Goal: Task Accomplishment & Management: Manage account settings

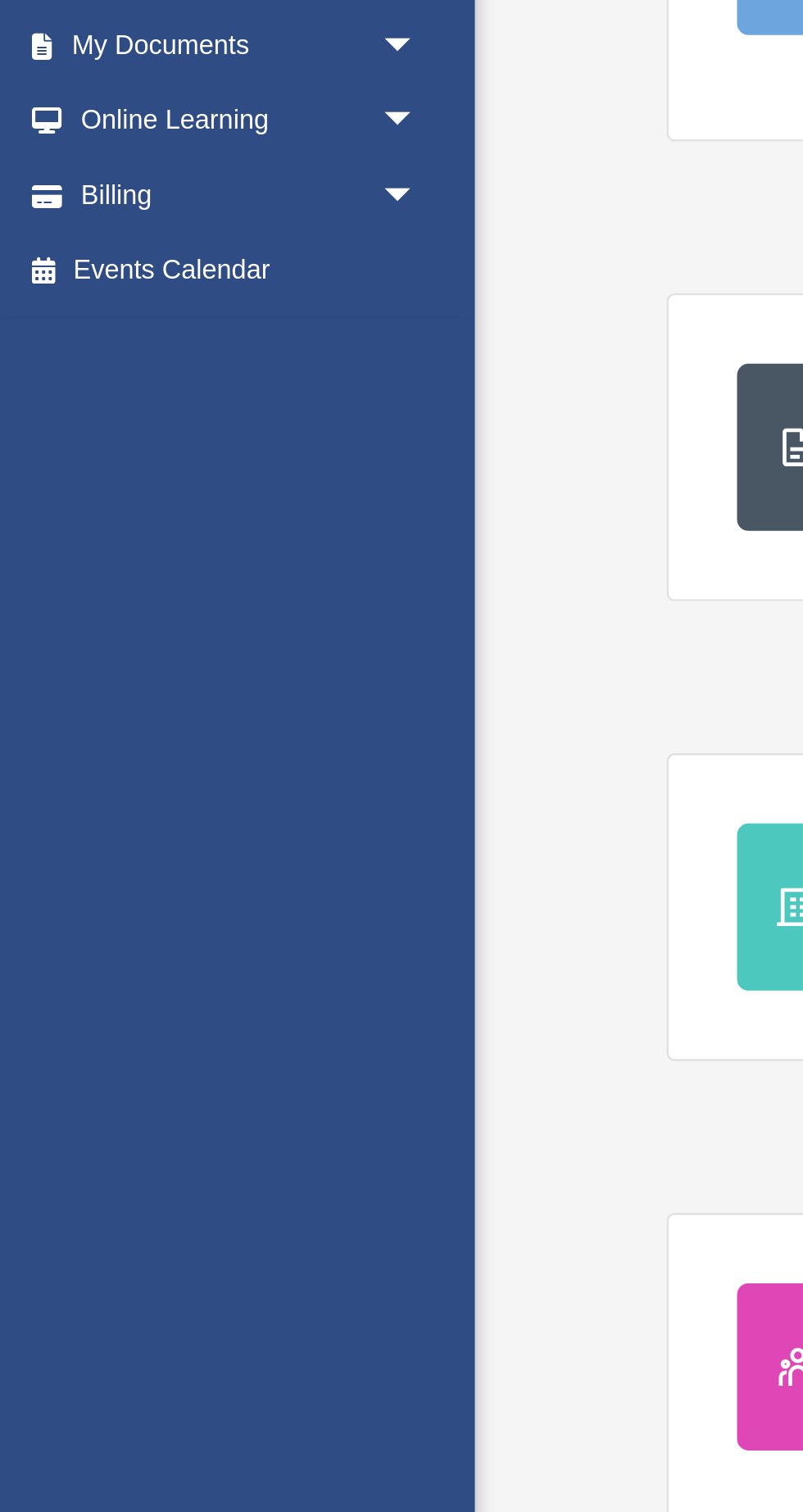
click at [59, 410] on link "Billing arrow_drop_down" at bounding box center [108, 413] width 193 height 32
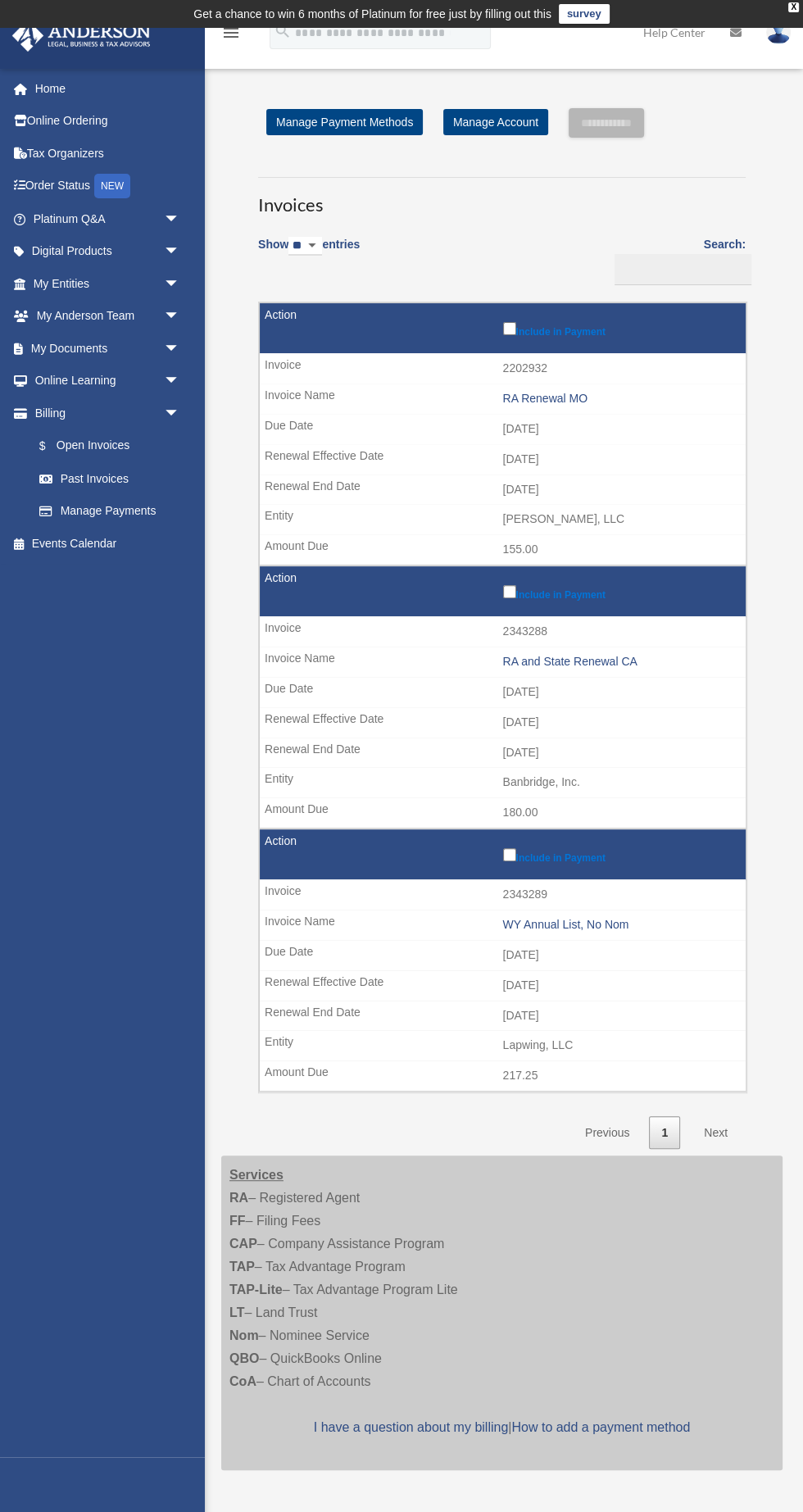
click at [122, 441] on link "$ Open Invoices" at bounding box center [106, 445] width 165 height 33
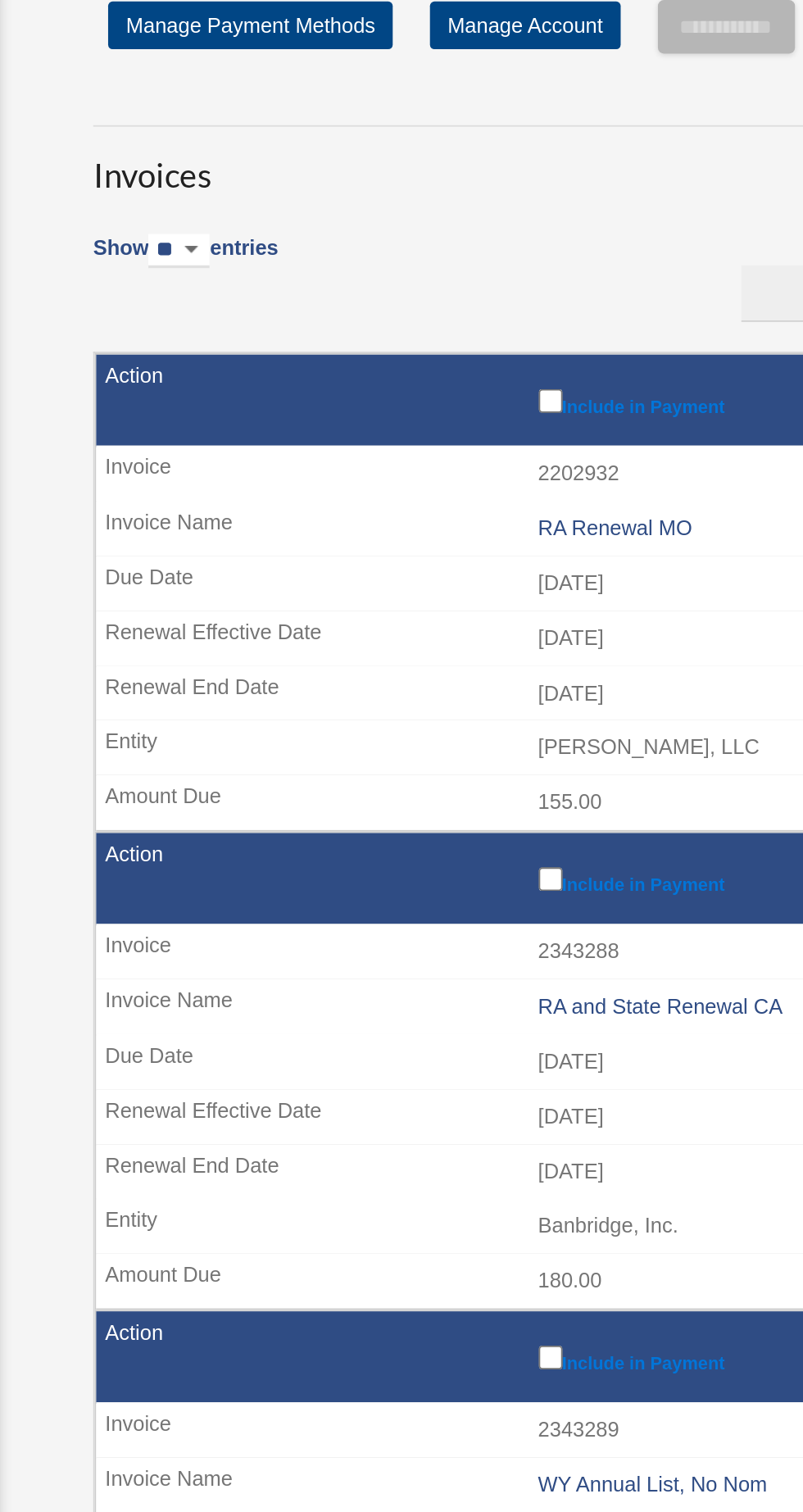
scroll to position [1, 0]
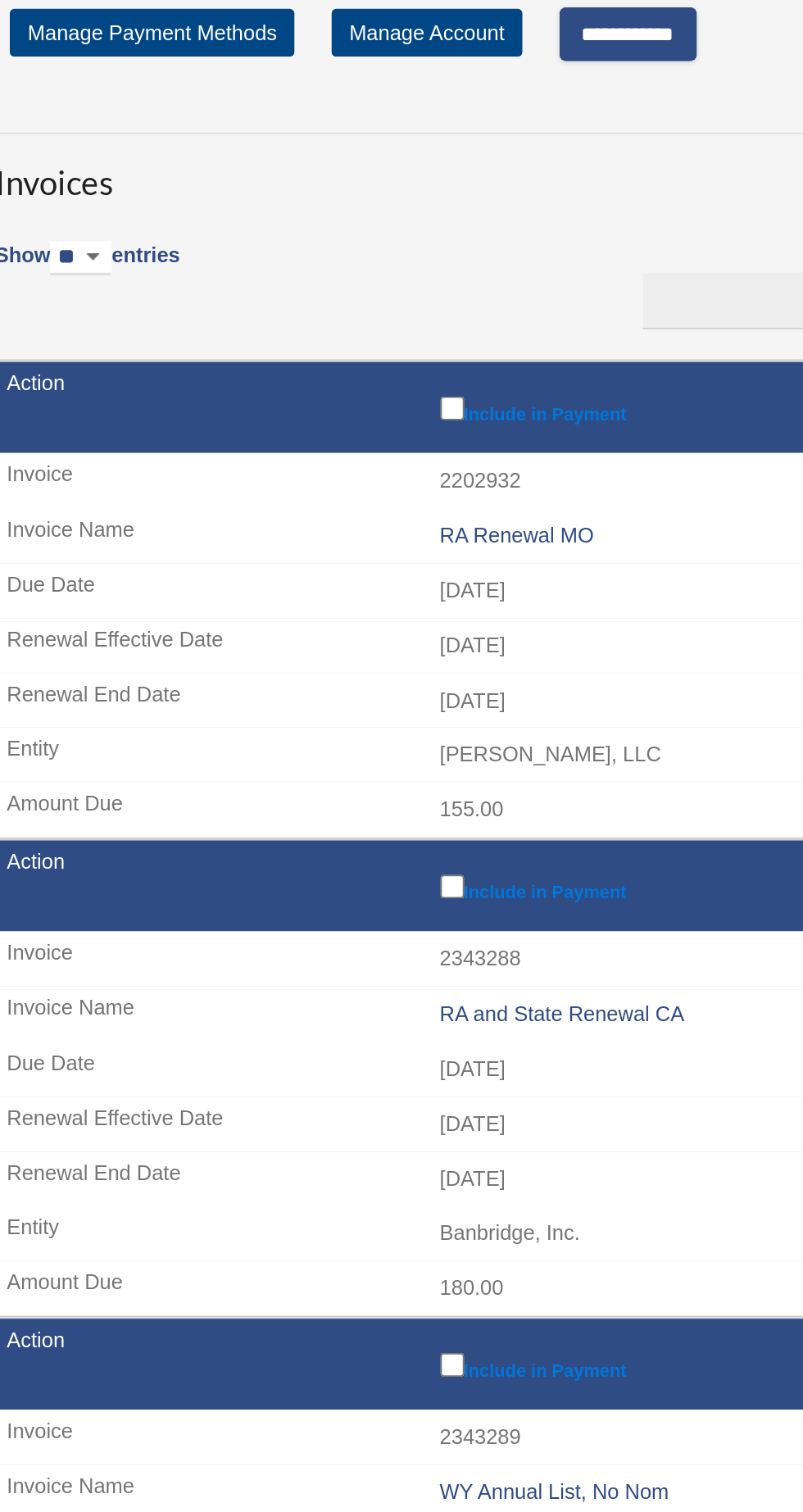
click at [637, 121] on input "**********" at bounding box center [606, 121] width 76 height 30
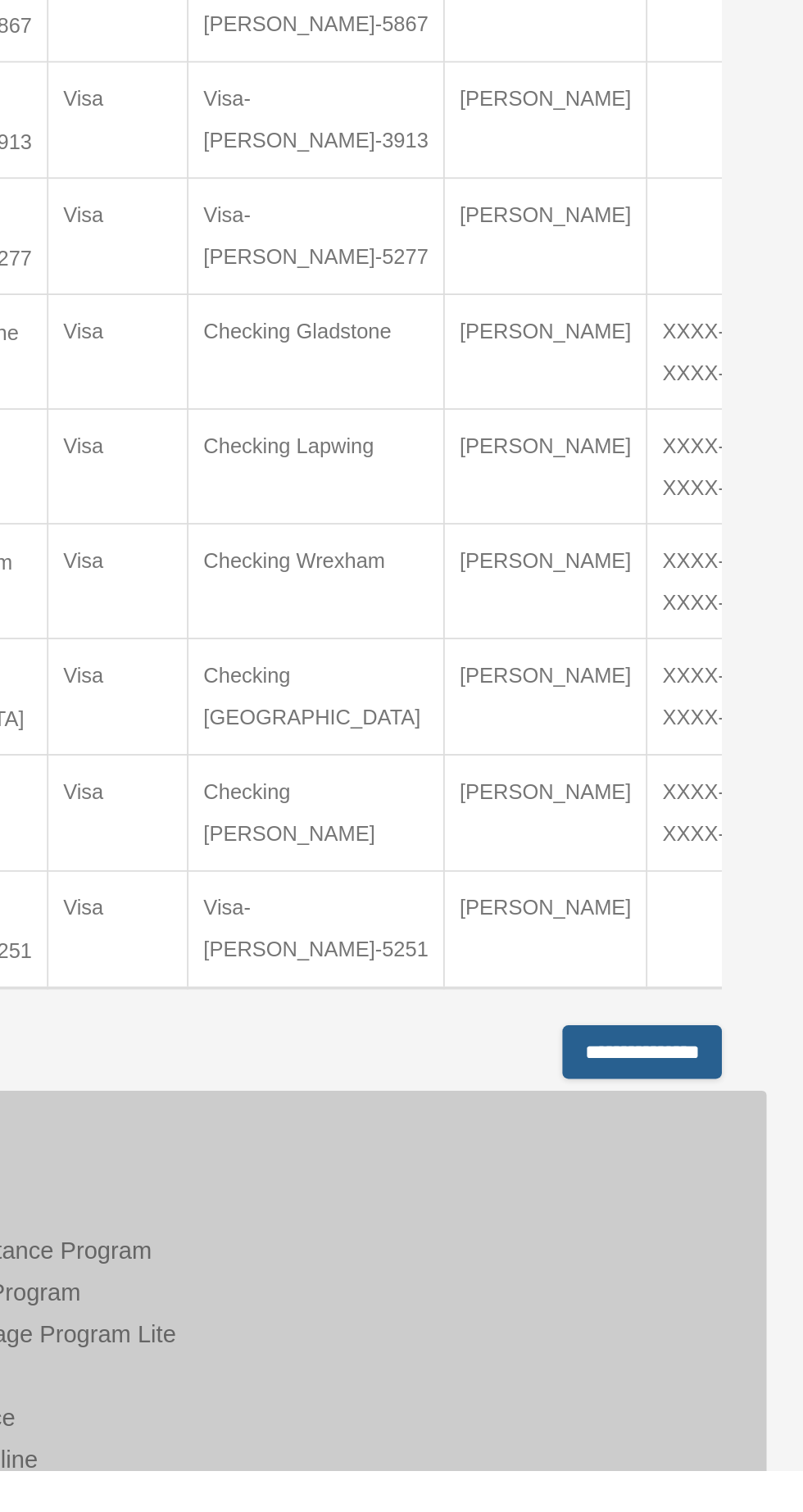
click at [723, 1296] on input "**********" at bounding box center [713, 1281] width 87 height 30
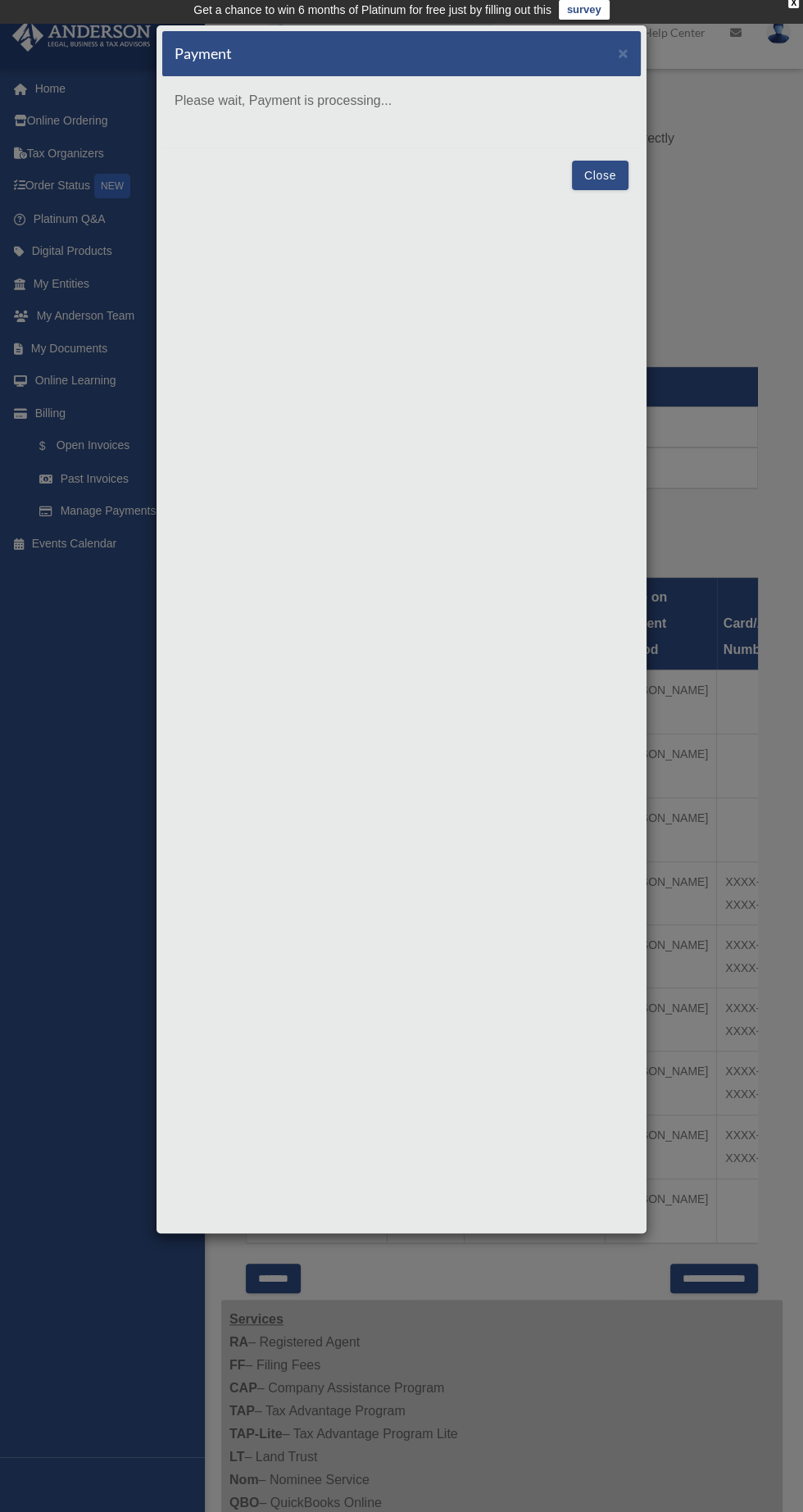
scroll to position [6, 0]
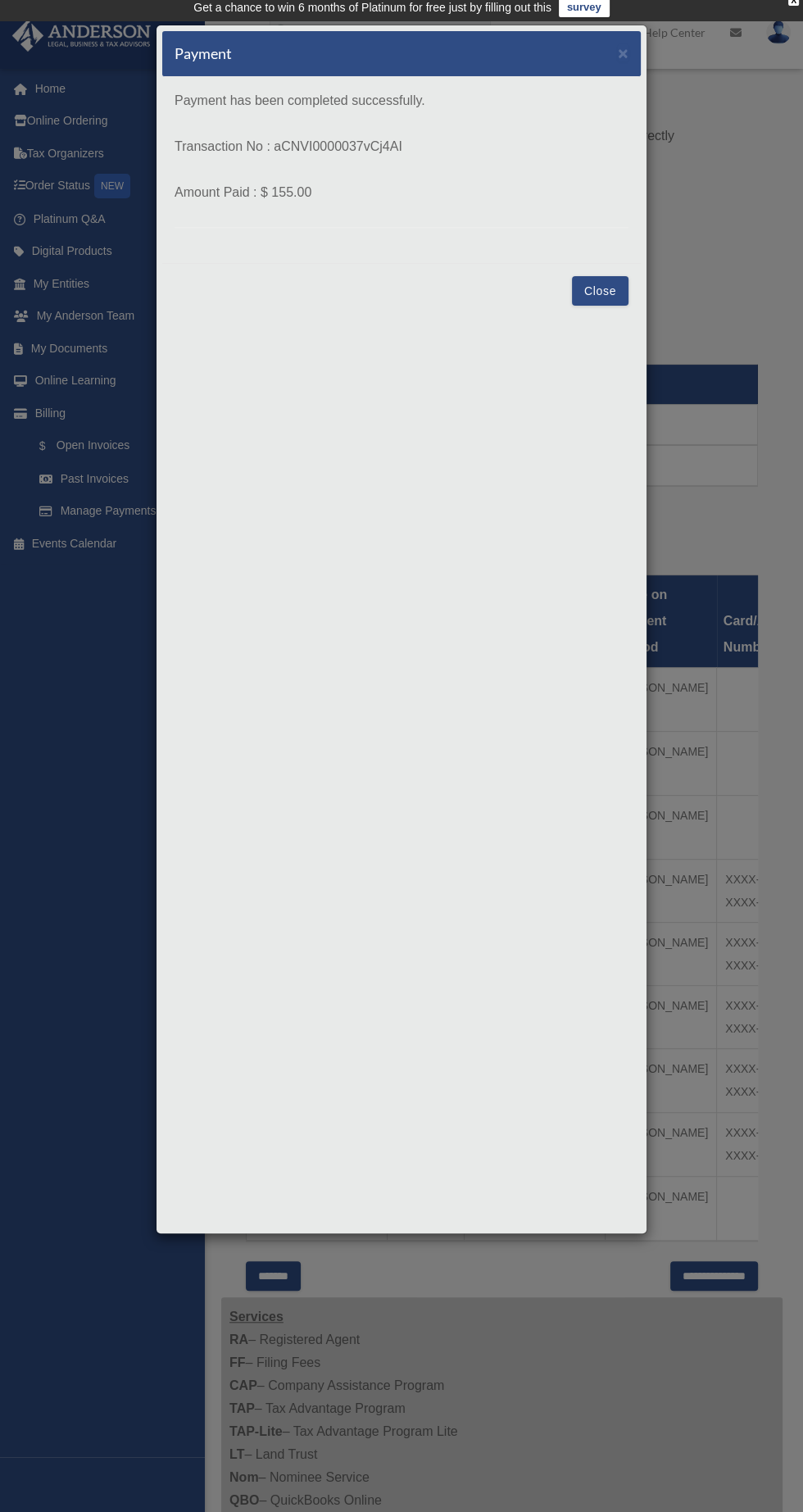
click at [600, 290] on button "Close" at bounding box center [600, 291] width 57 height 30
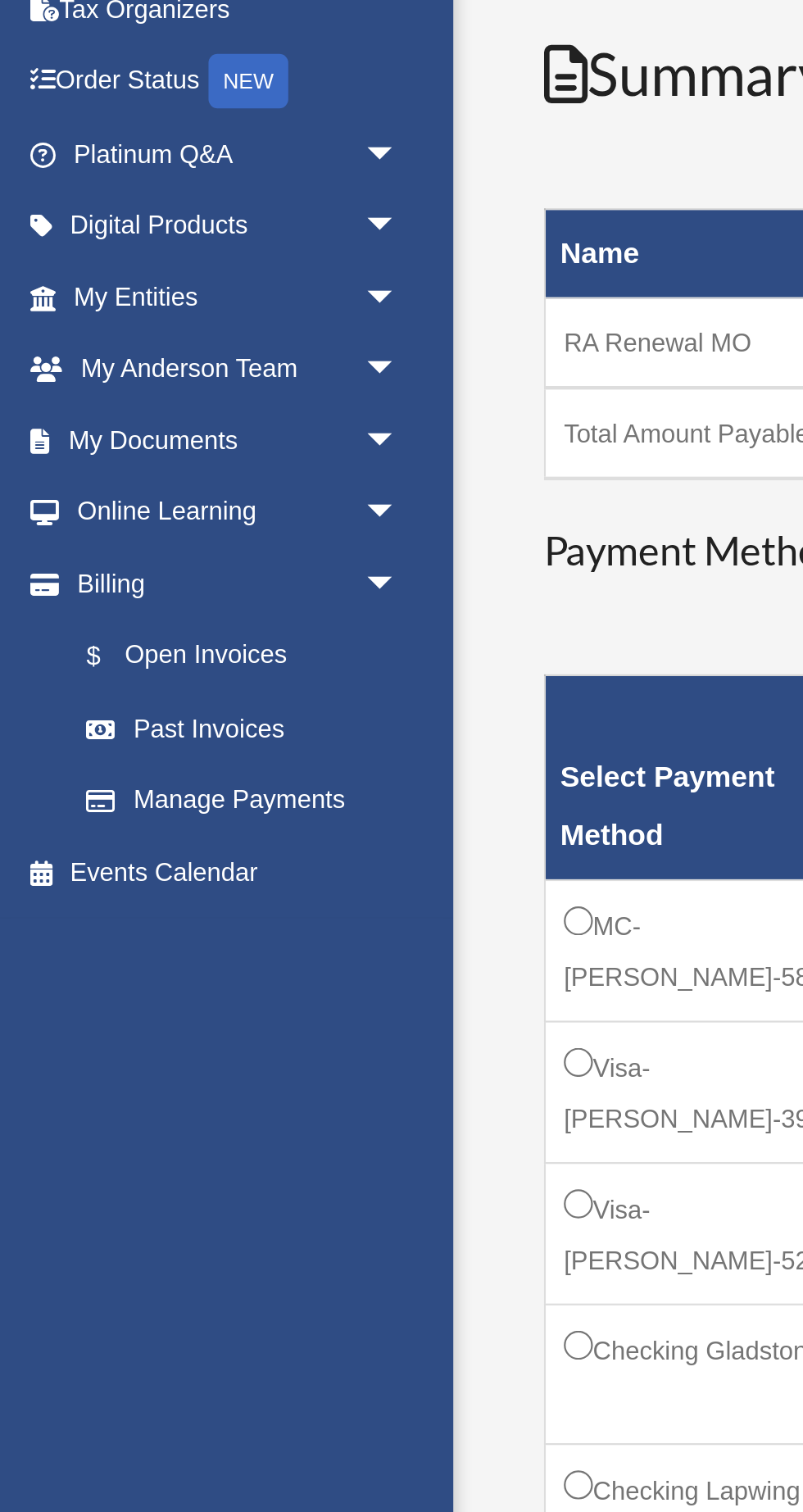
scroll to position [127, 0]
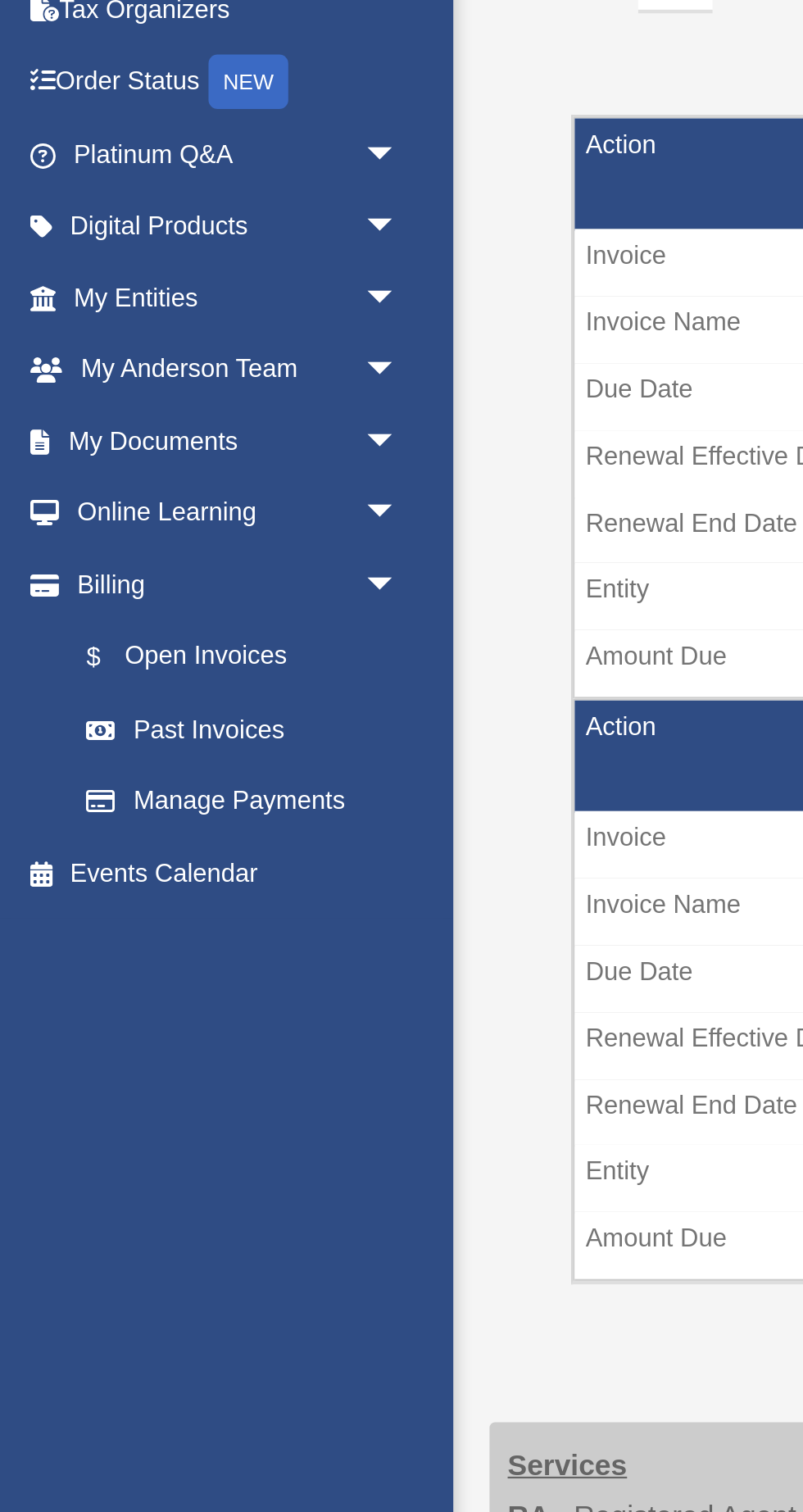
scroll to position [102, 0]
click at [175, 339] on span "arrow_drop_down" at bounding box center [180, 348] width 32 height 33
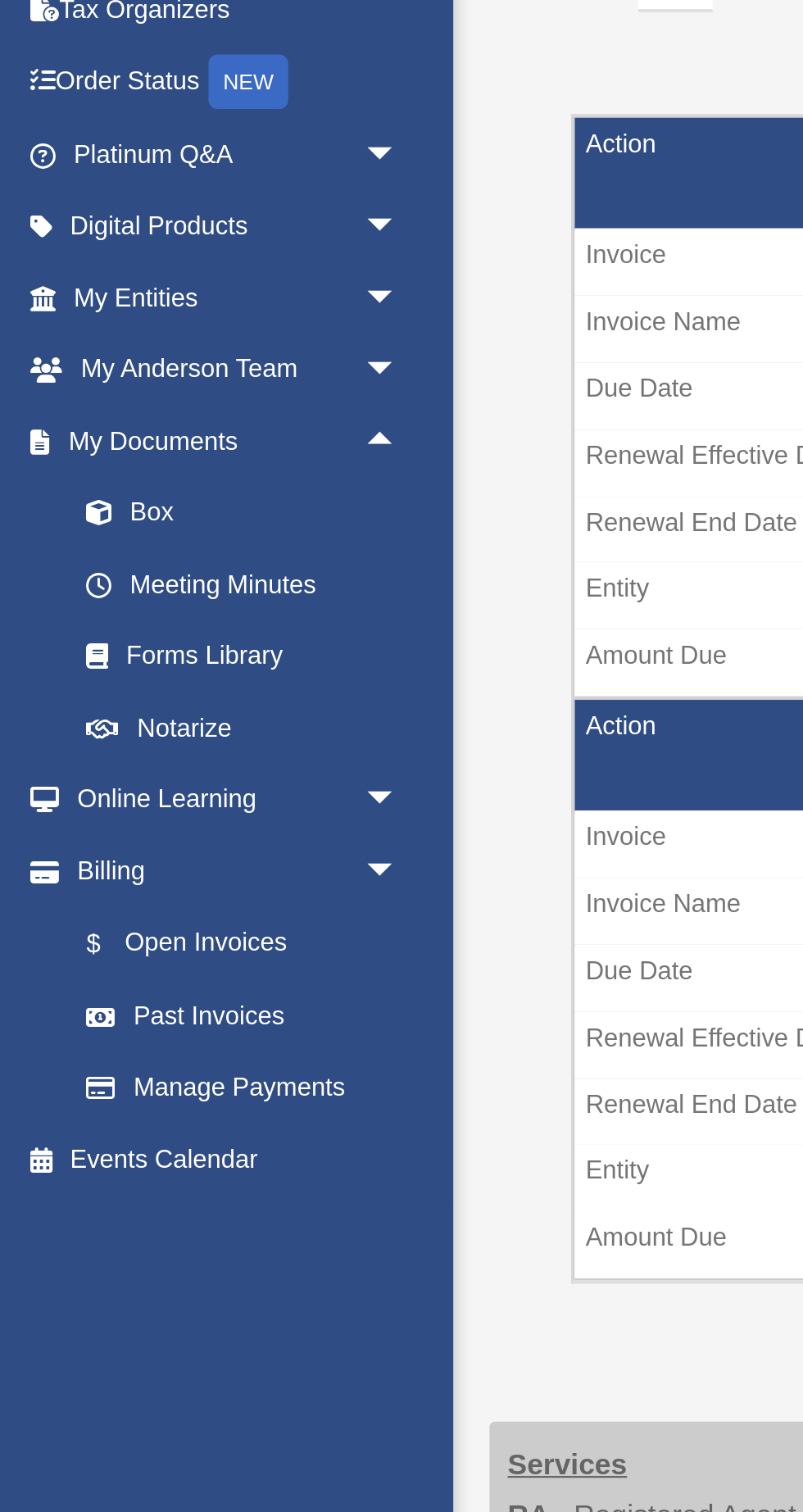
click at [78, 385] on link "Box" at bounding box center [114, 380] width 182 height 32
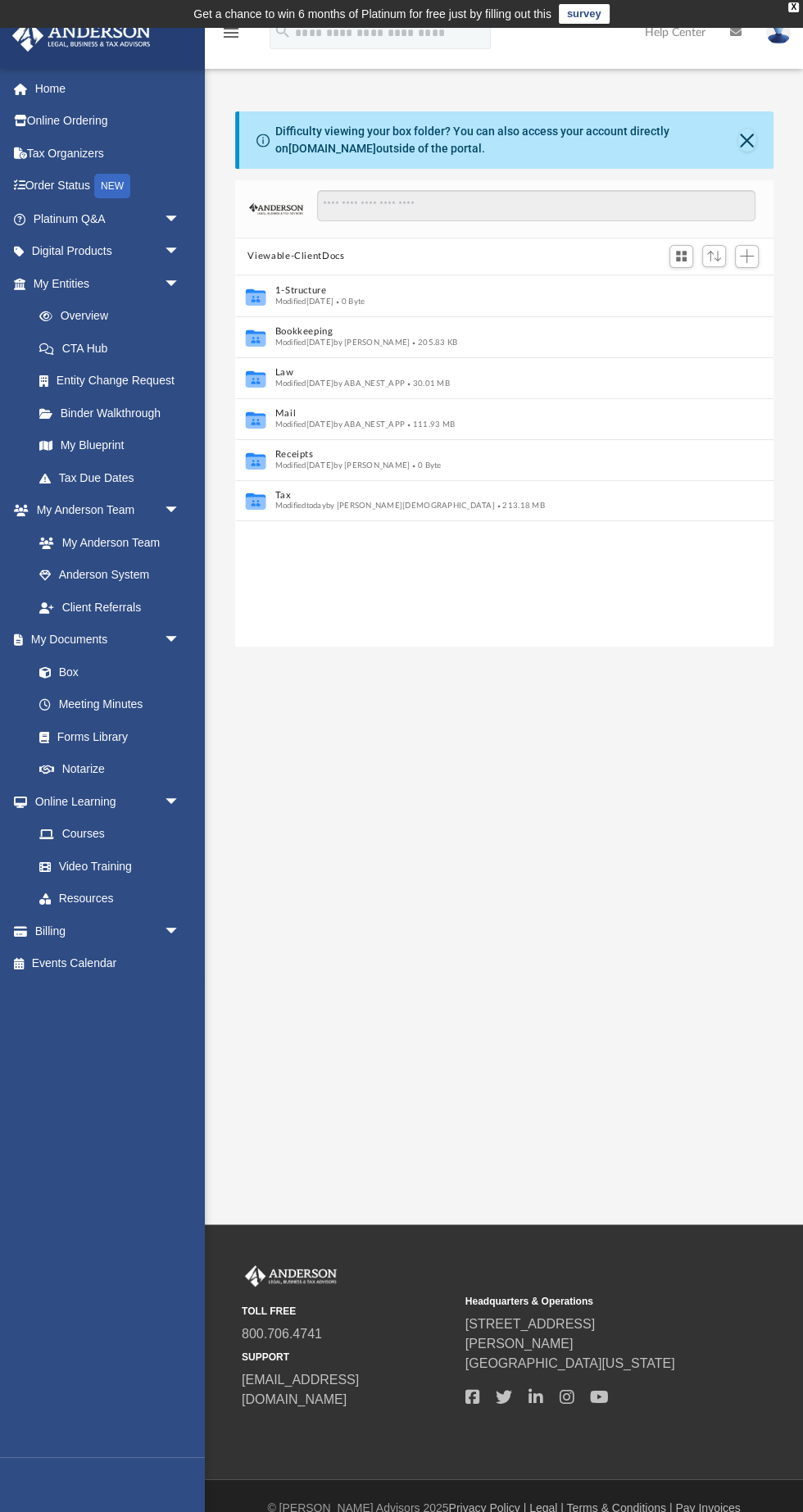
scroll to position [372, 539]
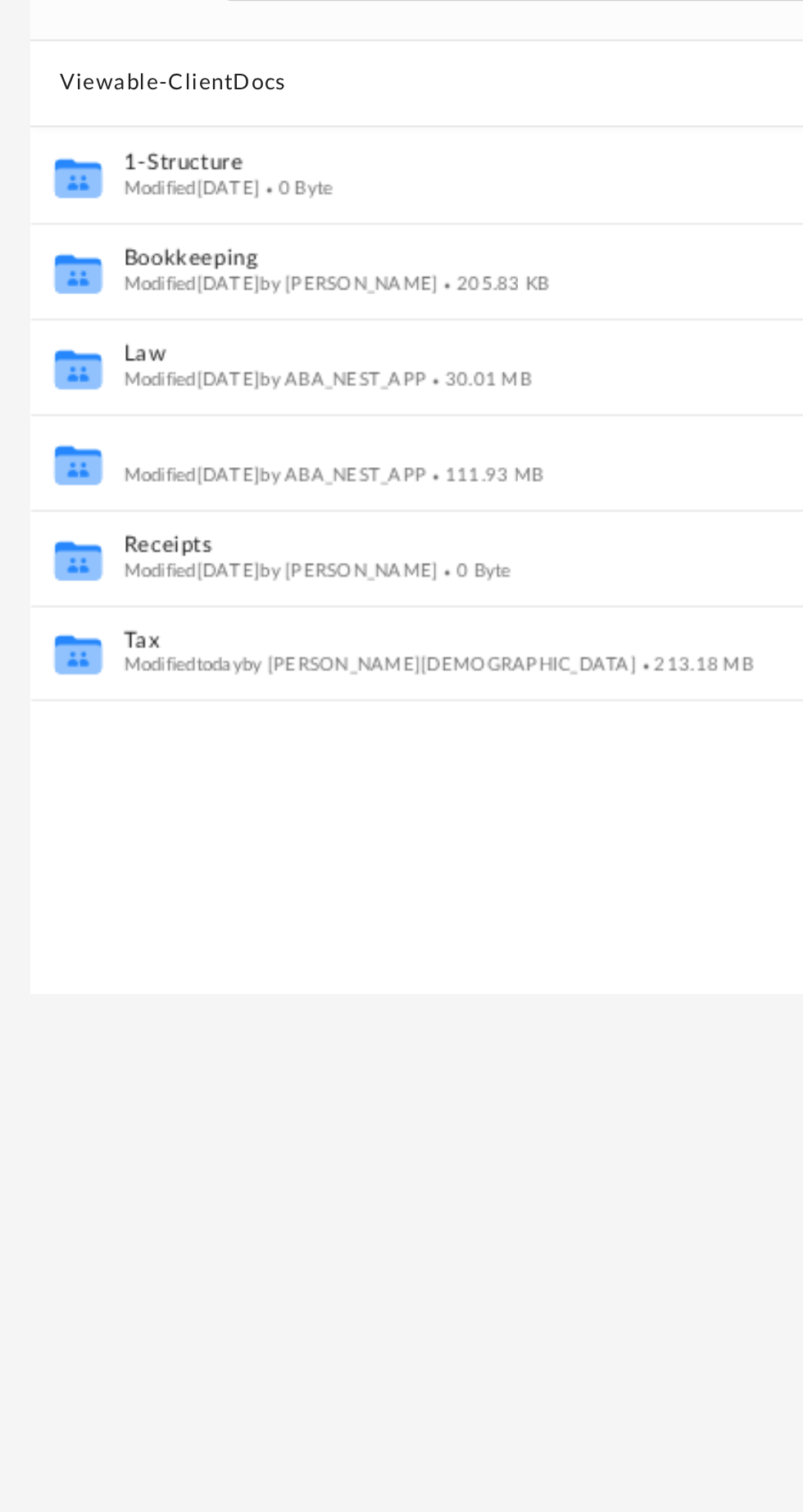
click at [317, 416] on button "Mail" at bounding box center [493, 414] width 437 height 11
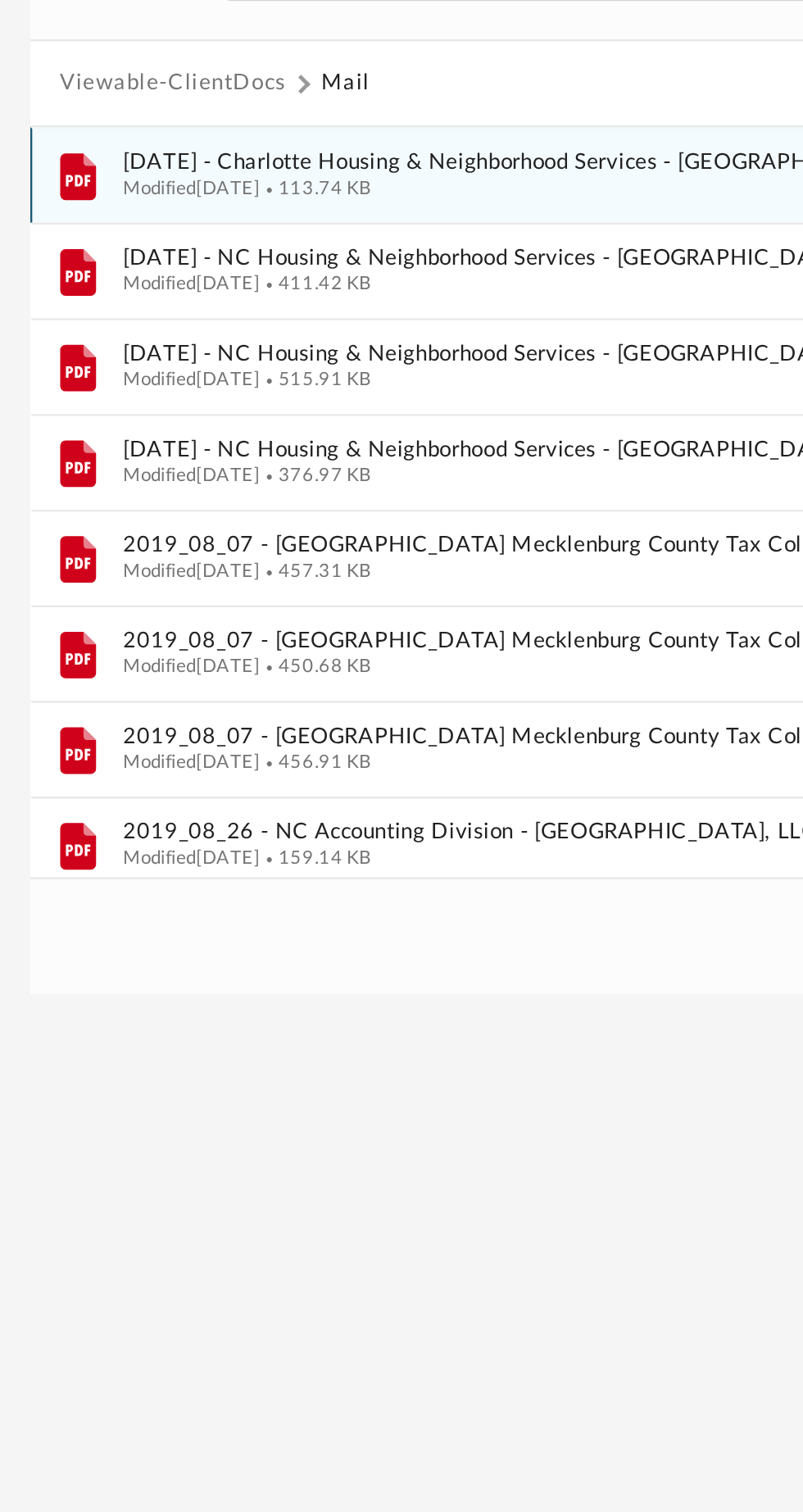
scroll to position [0, 1]
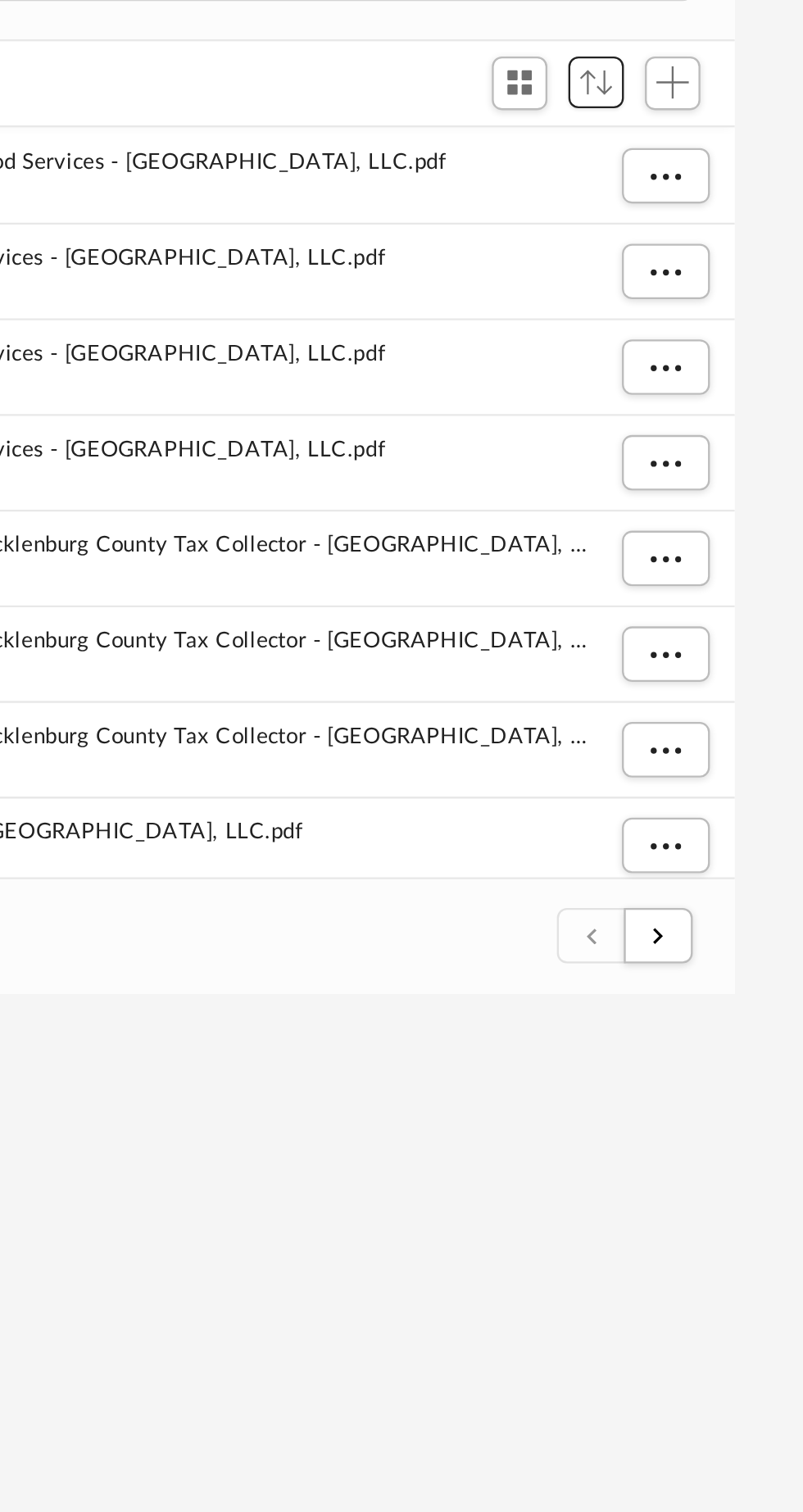
click at [713, 258] on span "Sort" at bounding box center [713, 256] width 13 height 11
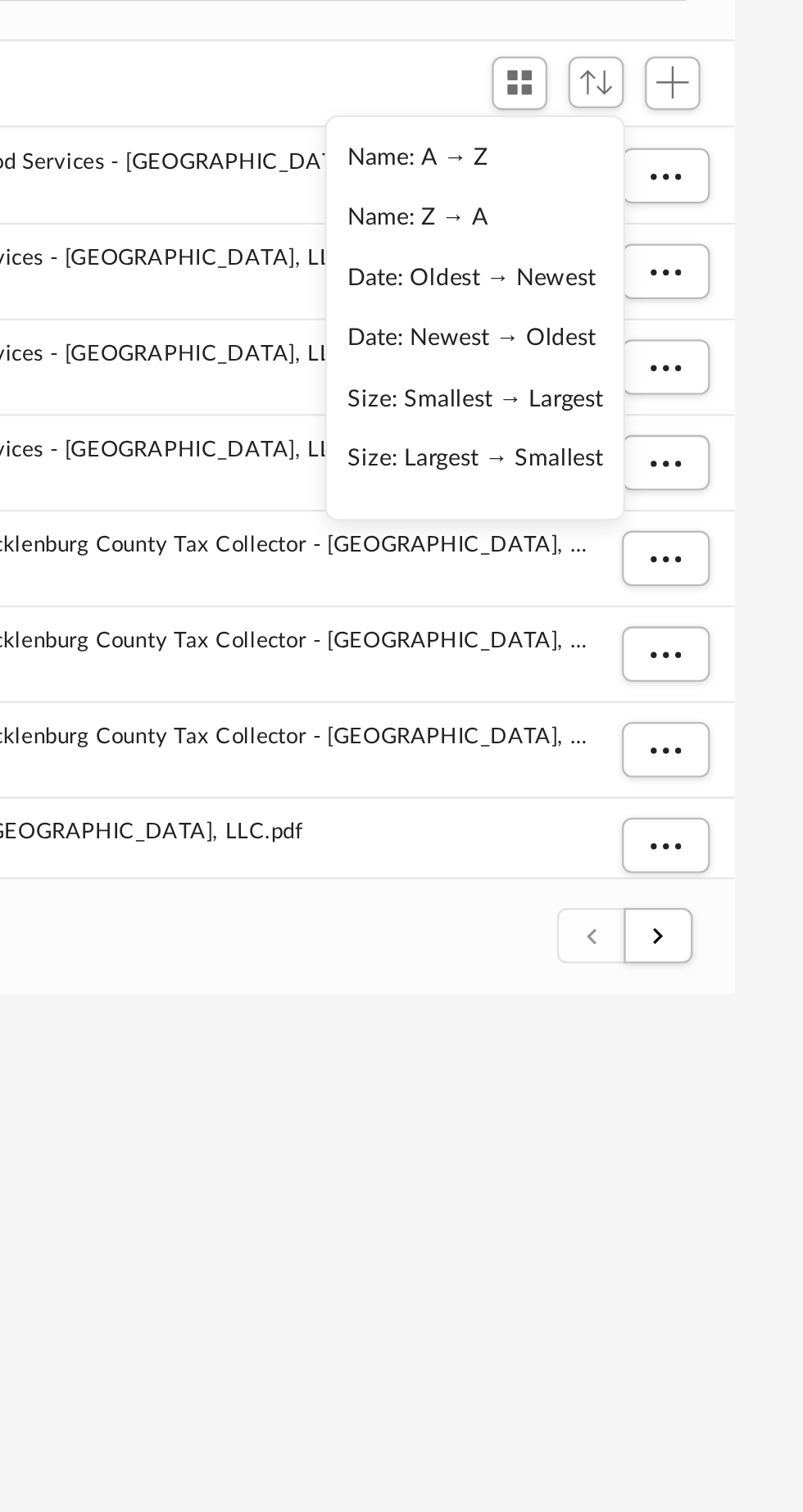
click at [702, 362] on li "Date: Newest → Oldest" at bounding box center [662, 365] width 110 height 17
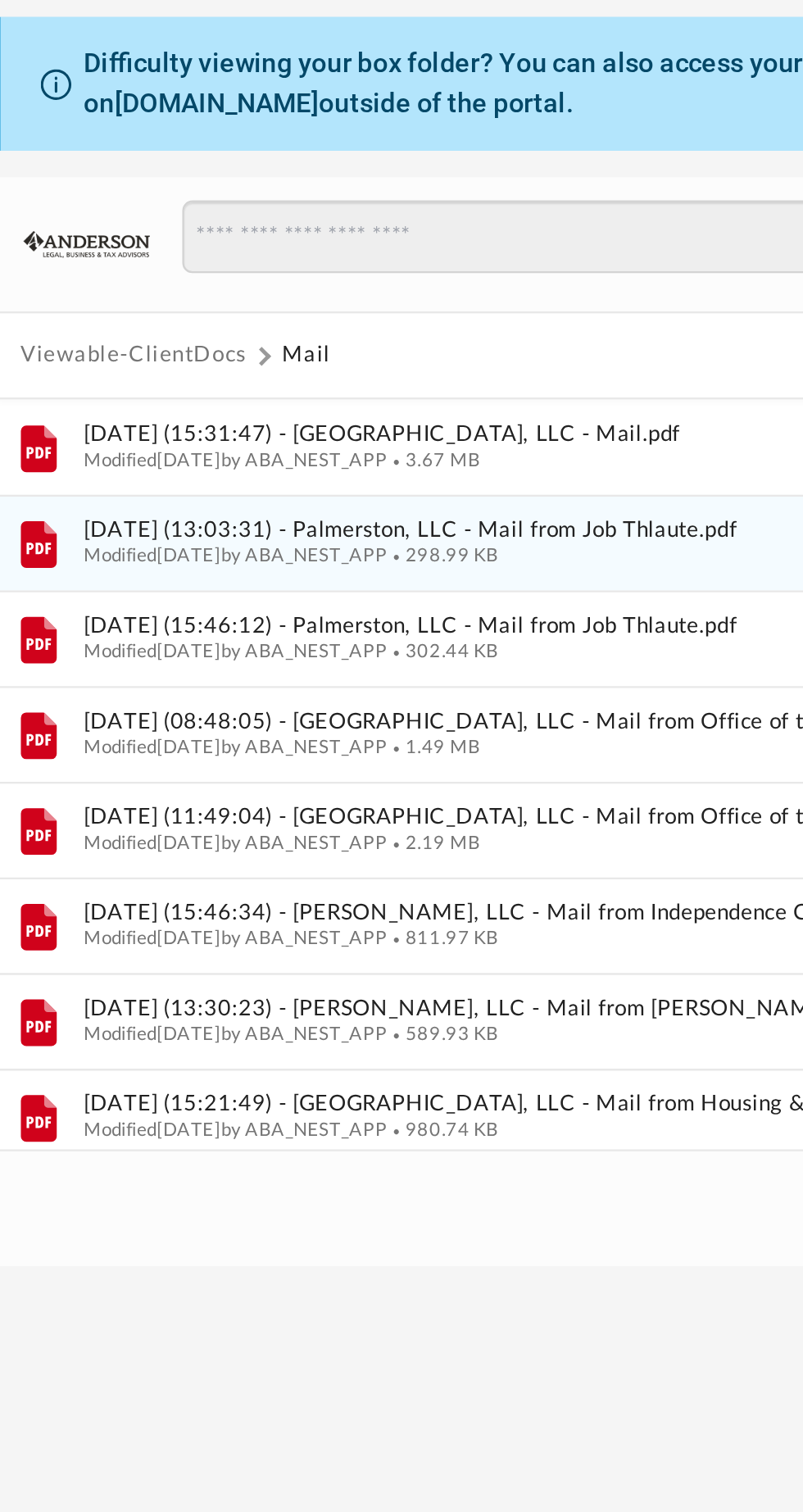
click at [302, 335] on span "2025.09.16 (13:03:31) - Palmerston, LLC - Mail from Job Thlaute.pdf" at bounding box center [493, 332] width 437 height 11
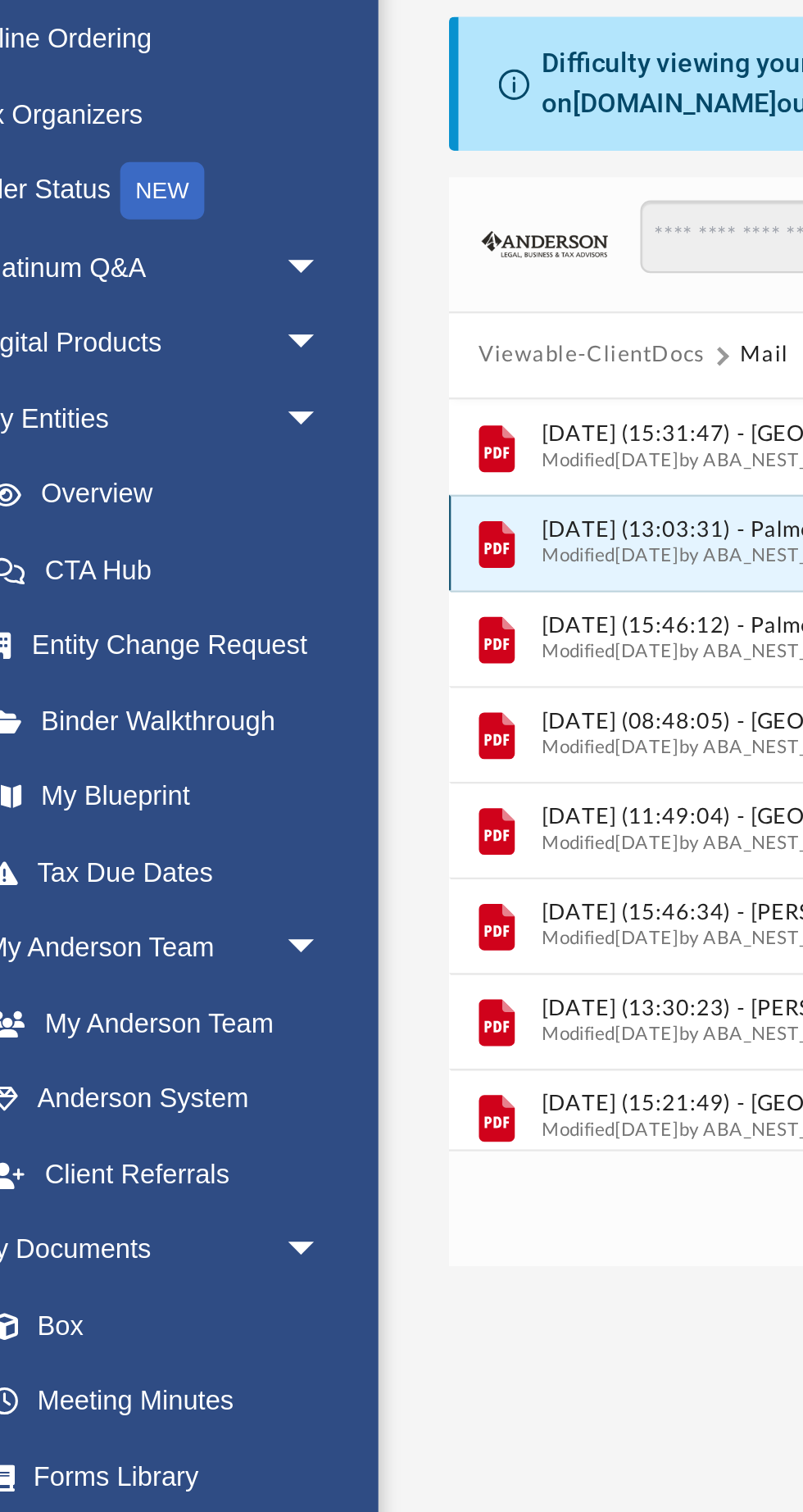
click at [255, 337] on icon "grid" at bounding box center [254, 336] width 15 height 20
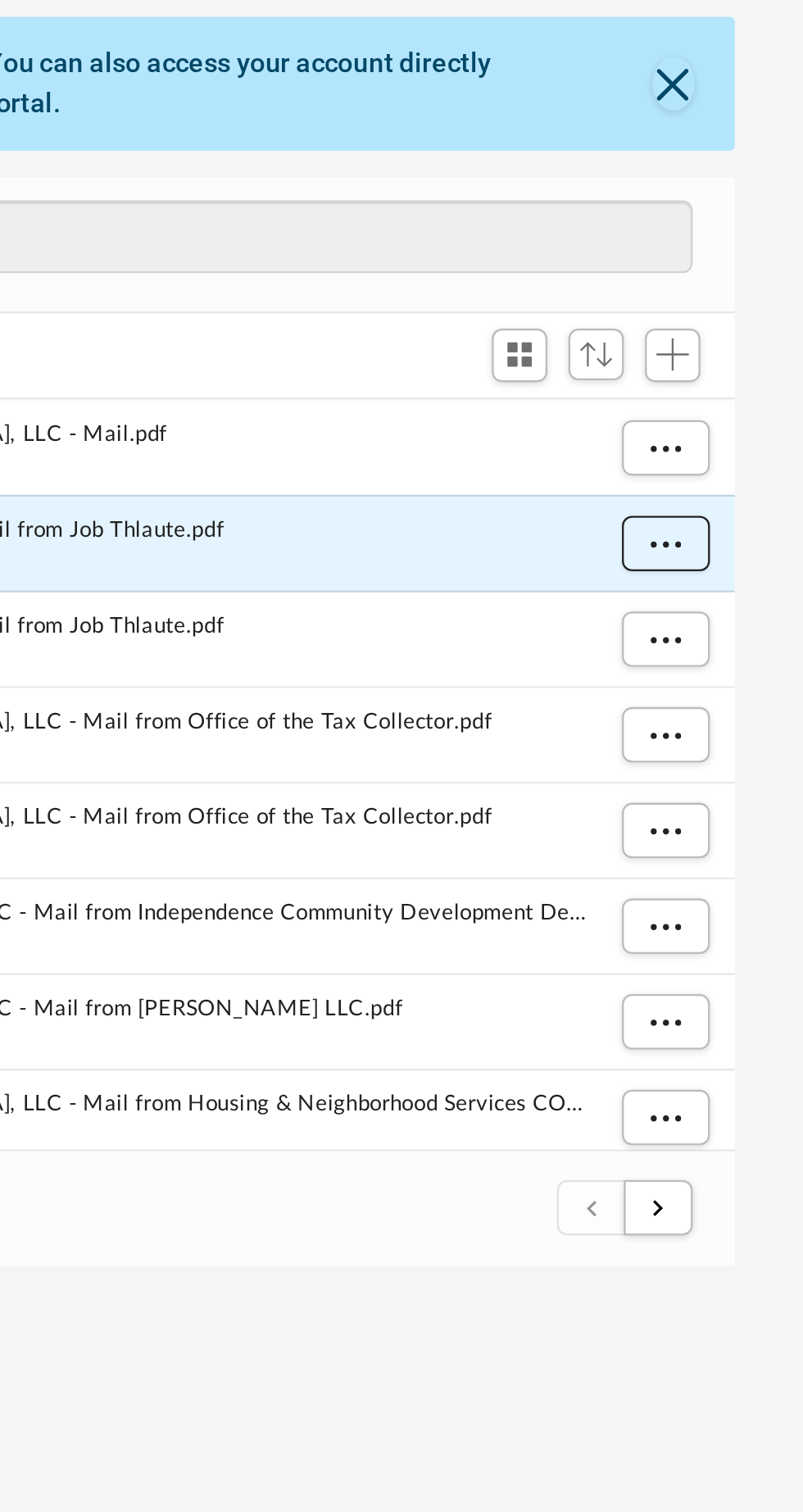
click at [745, 335] on span "More options" at bounding box center [743, 336] width 13 height 9
click at [731, 363] on li "Preview" at bounding box center [727, 370] width 48 height 17
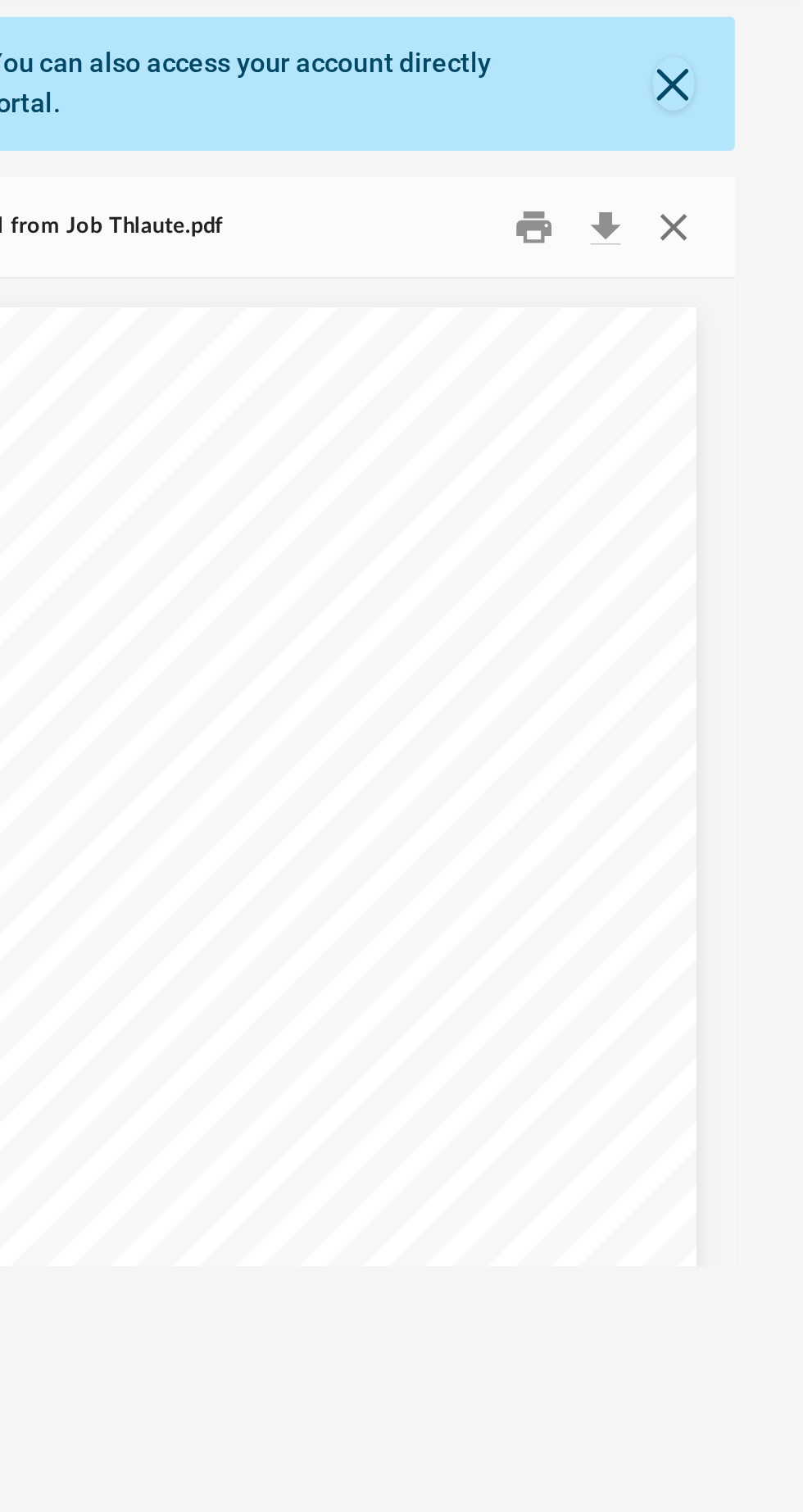
click at [756, 198] on button "Close" at bounding box center [746, 201] width 30 height 25
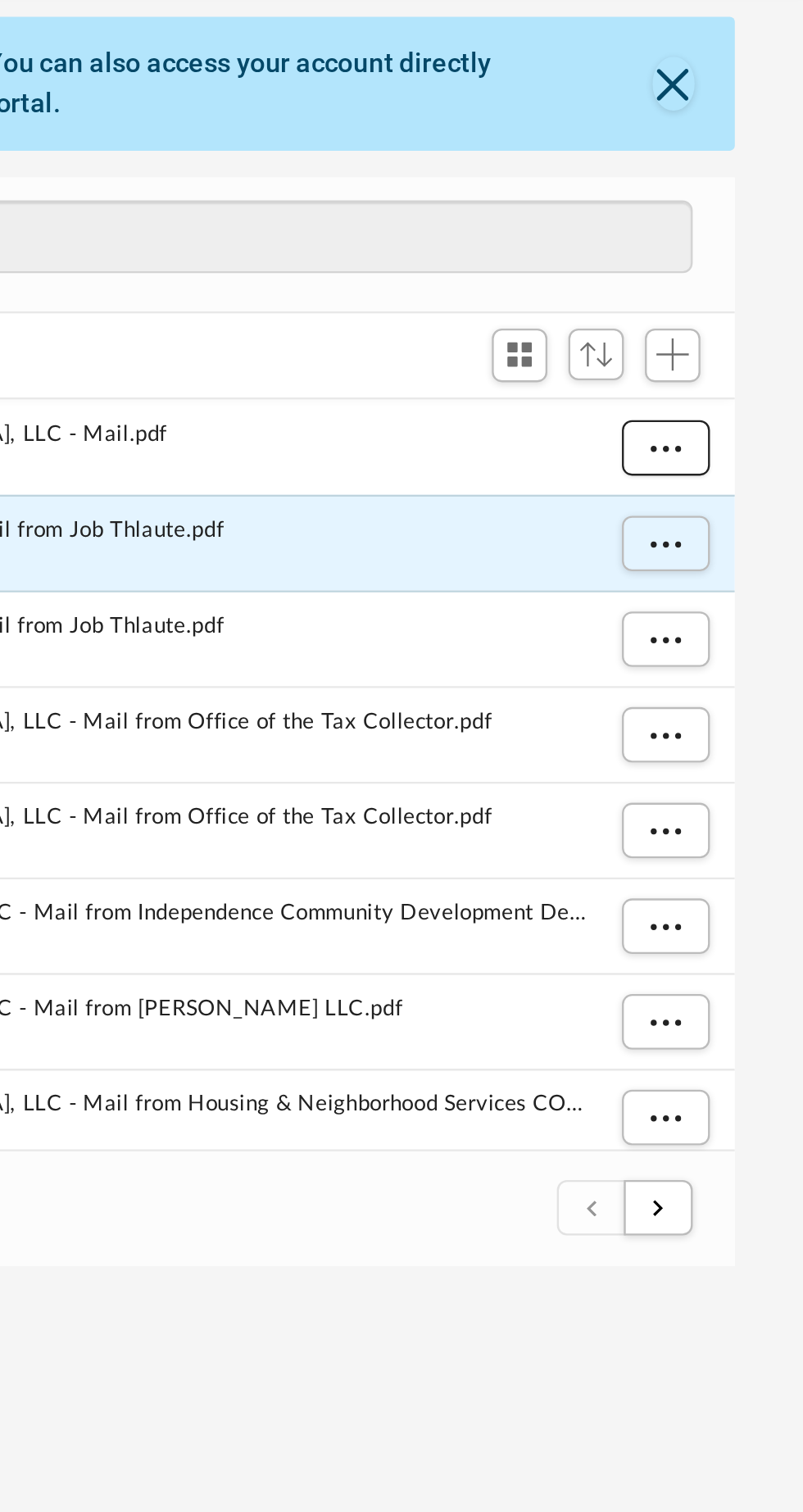
click at [742, 294] on span "More options" at bounding box center [743, 295] width 13 height 9
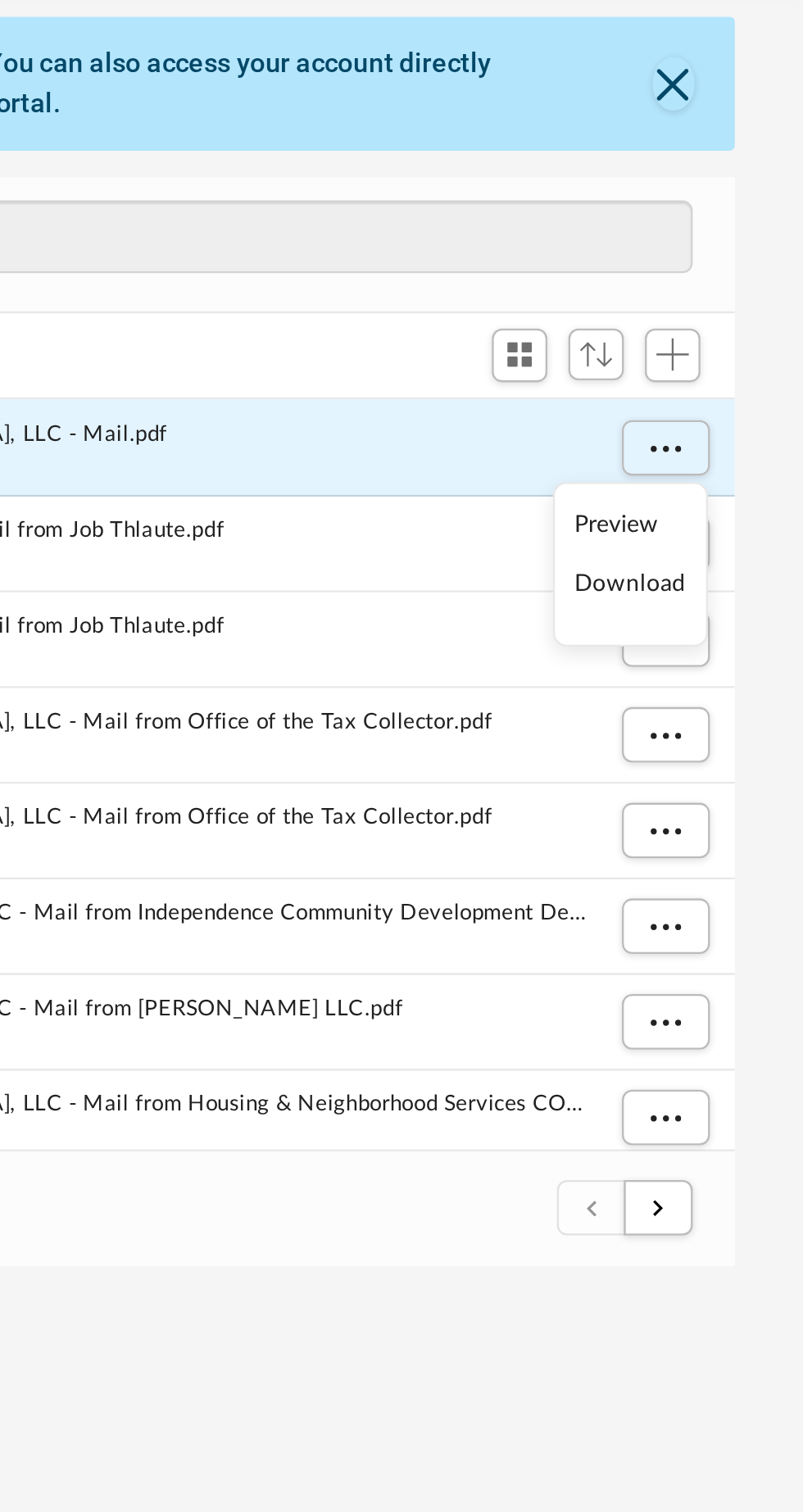
click at [725, 323] on li "Preview" at bounding box center [727, 328] width 48 height 17
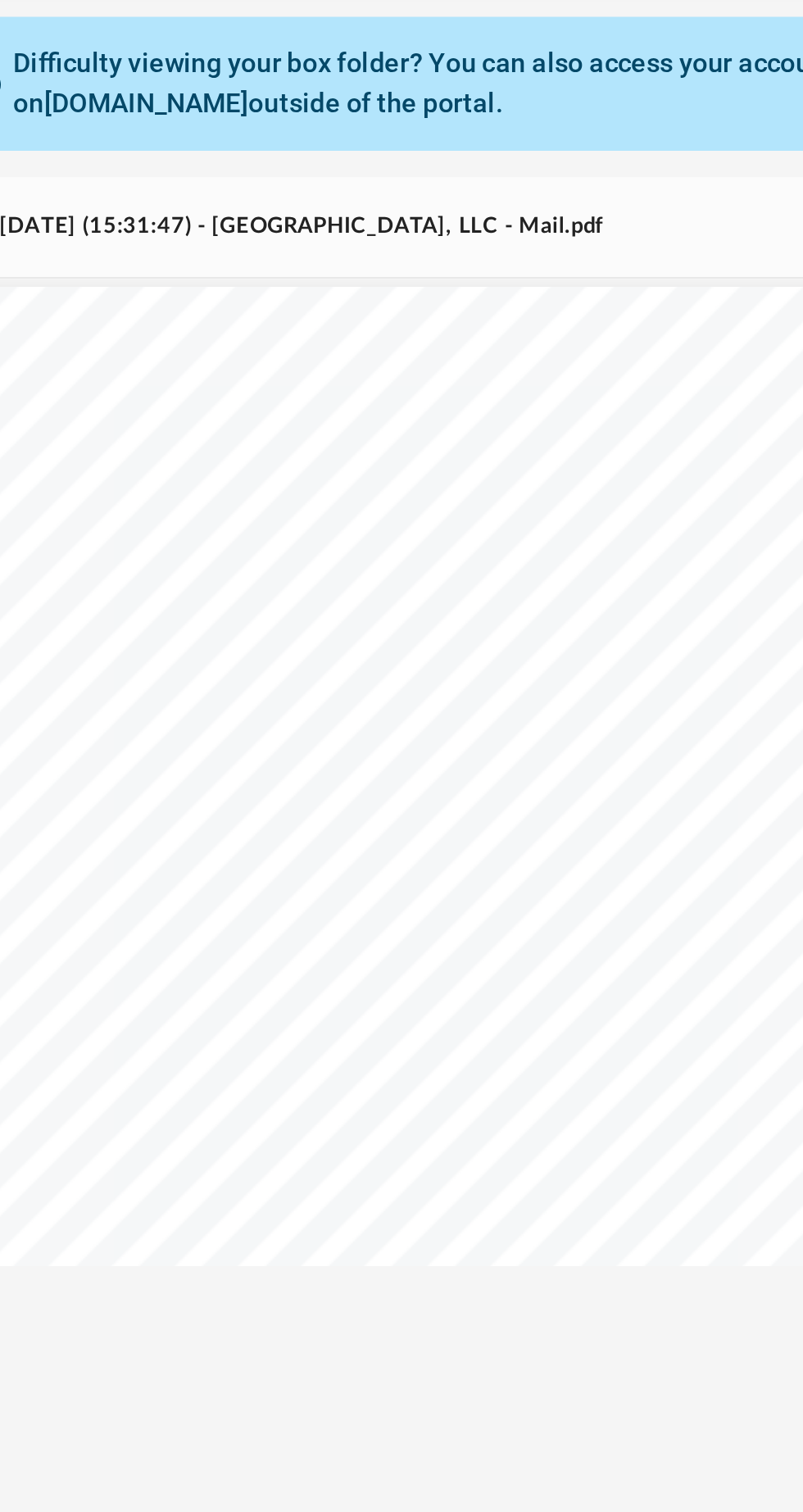
scroll to position [1208, 107]
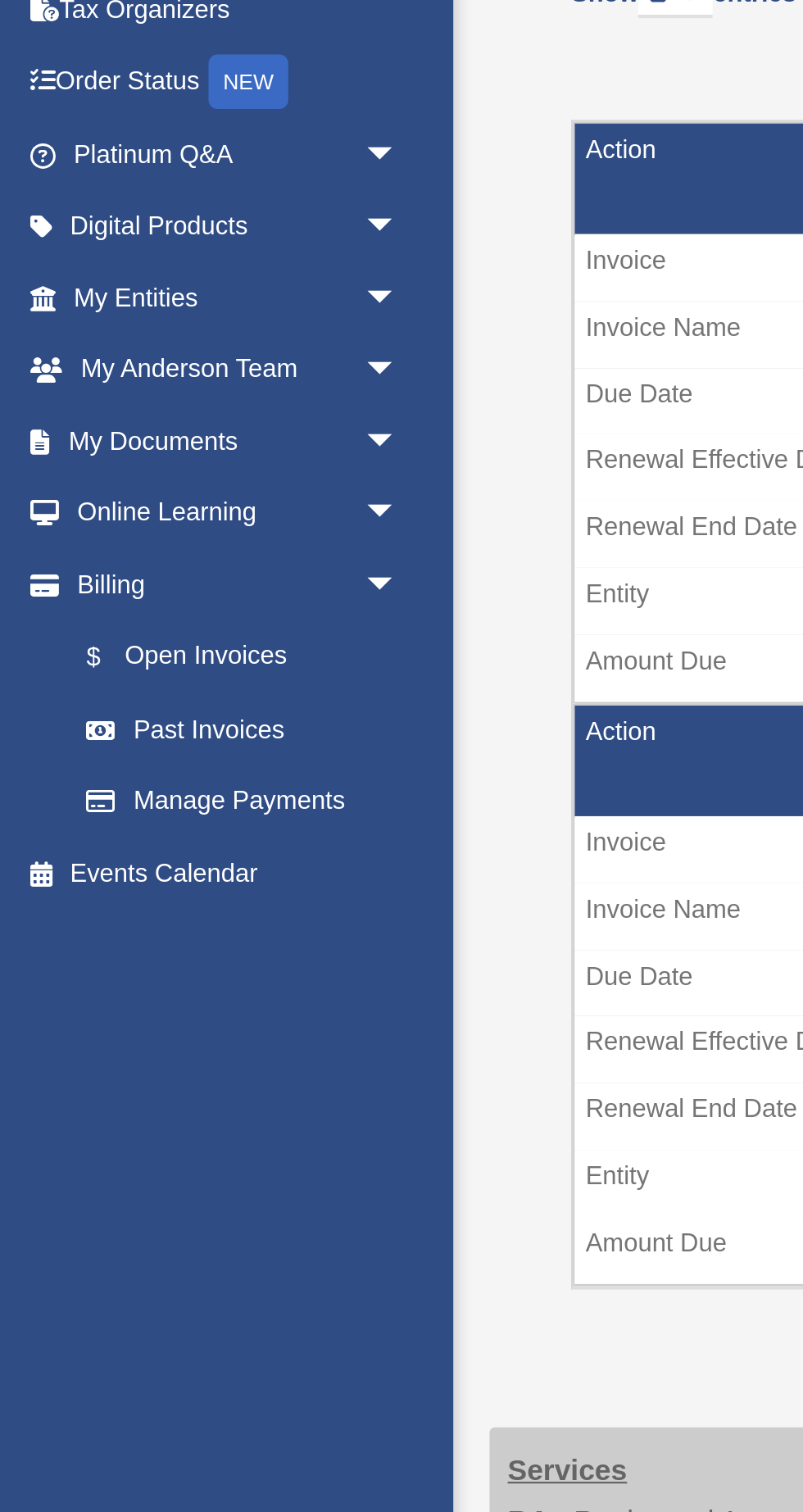
scroll to position [102, 0]
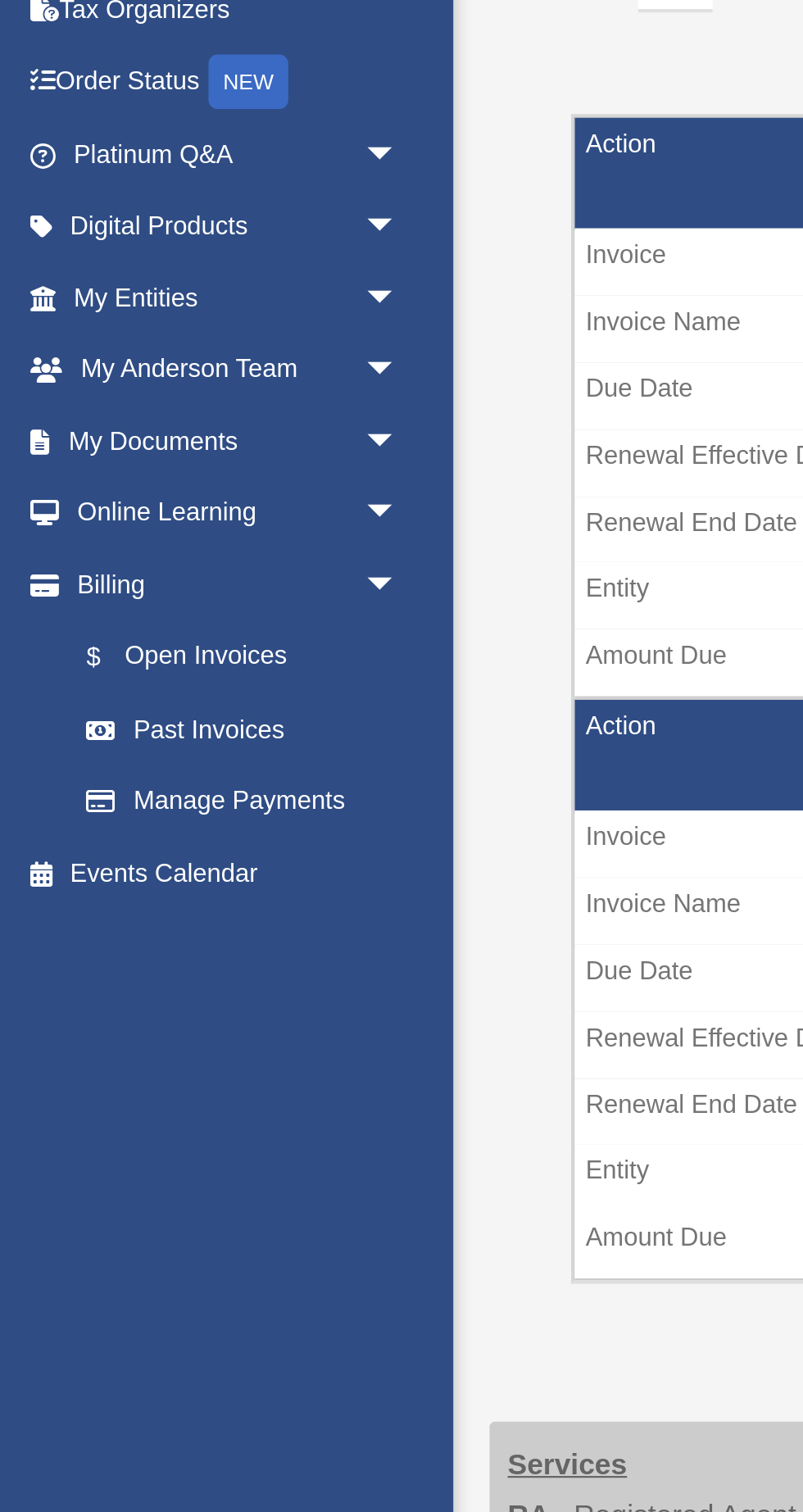
click at [170, 345] on span "arrow_drop_down" at bounding box center [180, 348] width 32 height 33
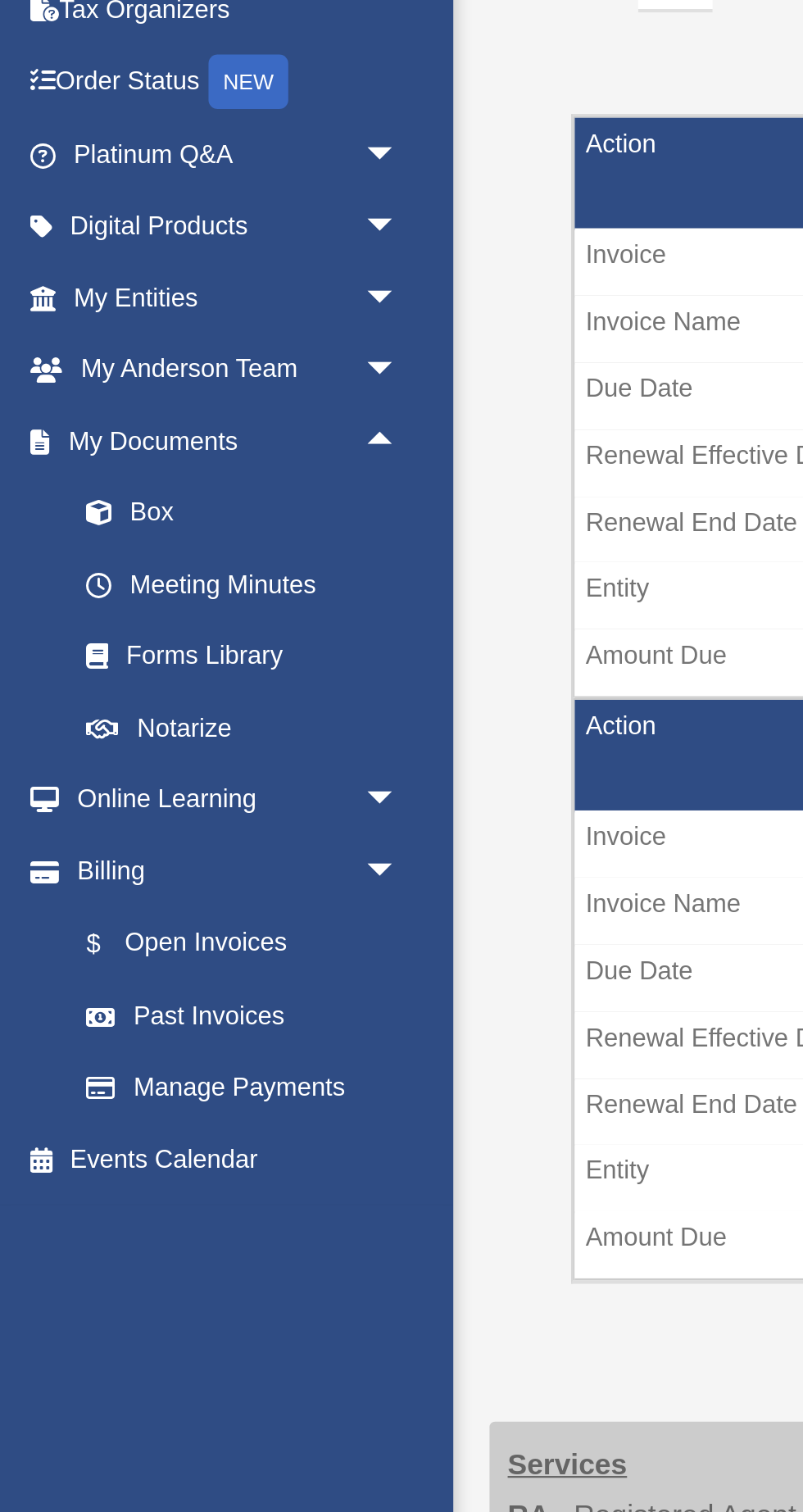
click at [75, 383] on link "Box" at bounding box center [114, 380] width 182 height 32
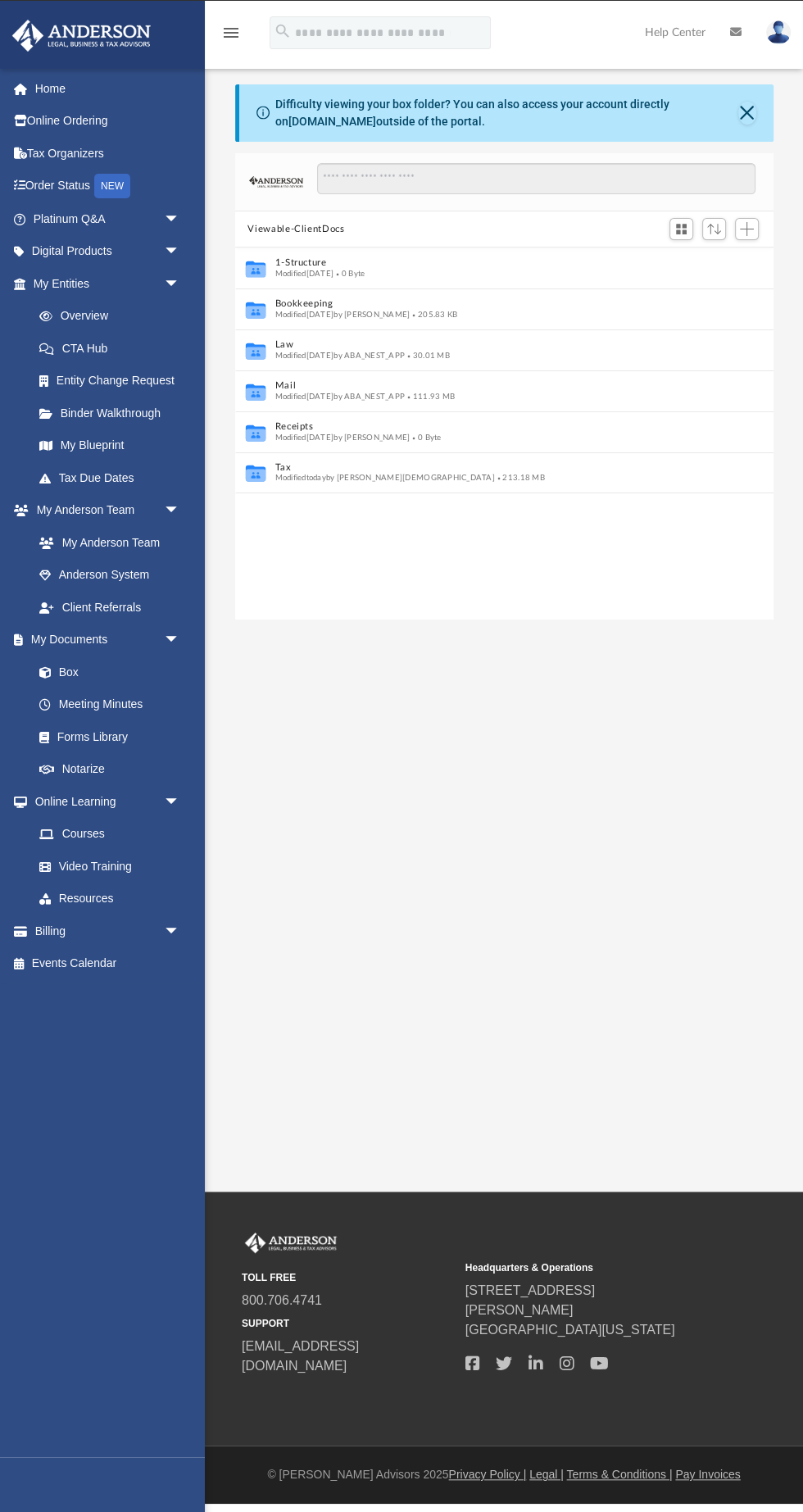
scroll to position [372, 539]
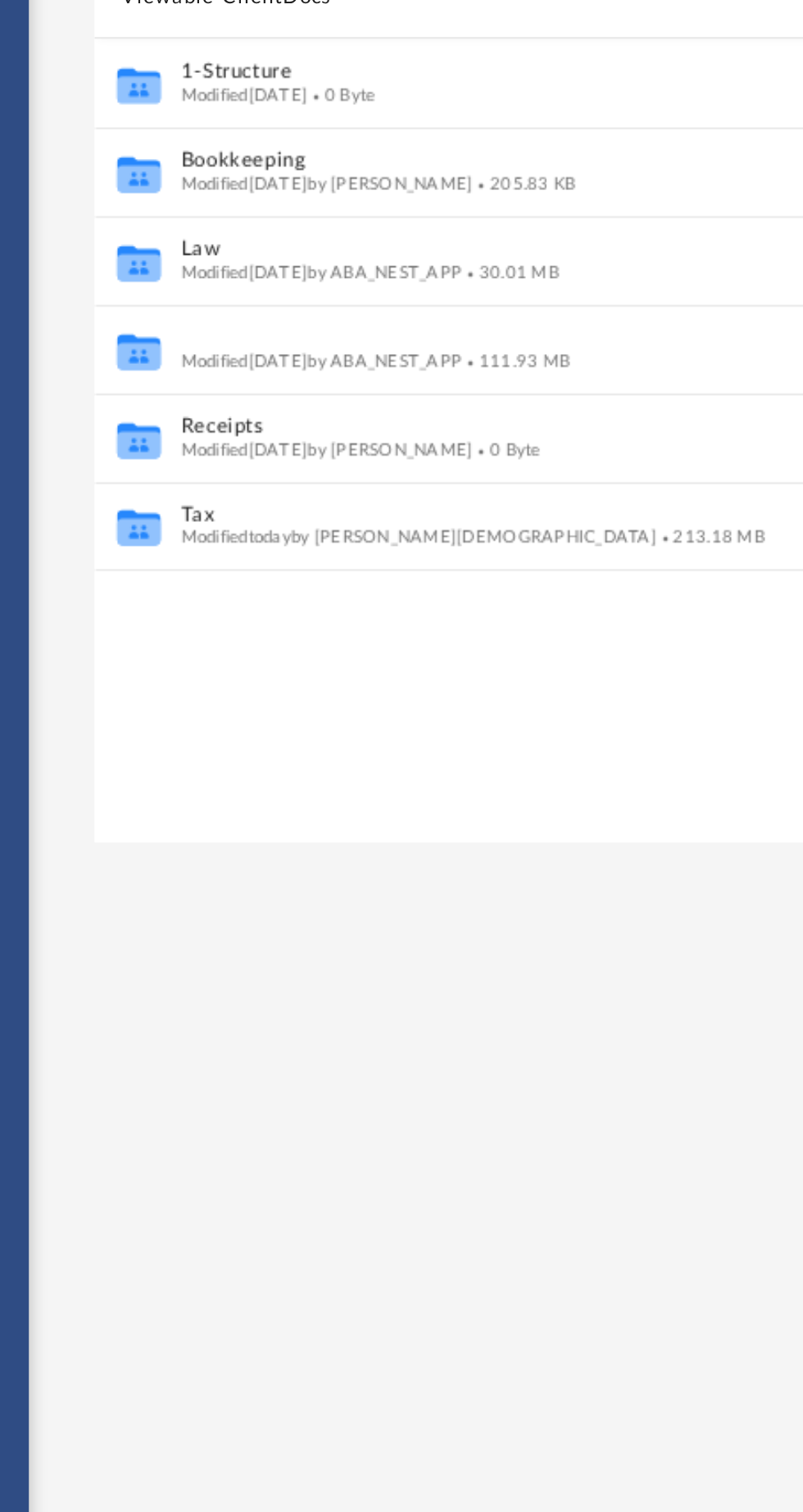
click at [291, 416] on button "Mail" at bounding box center [493, 414] width 437 height 11
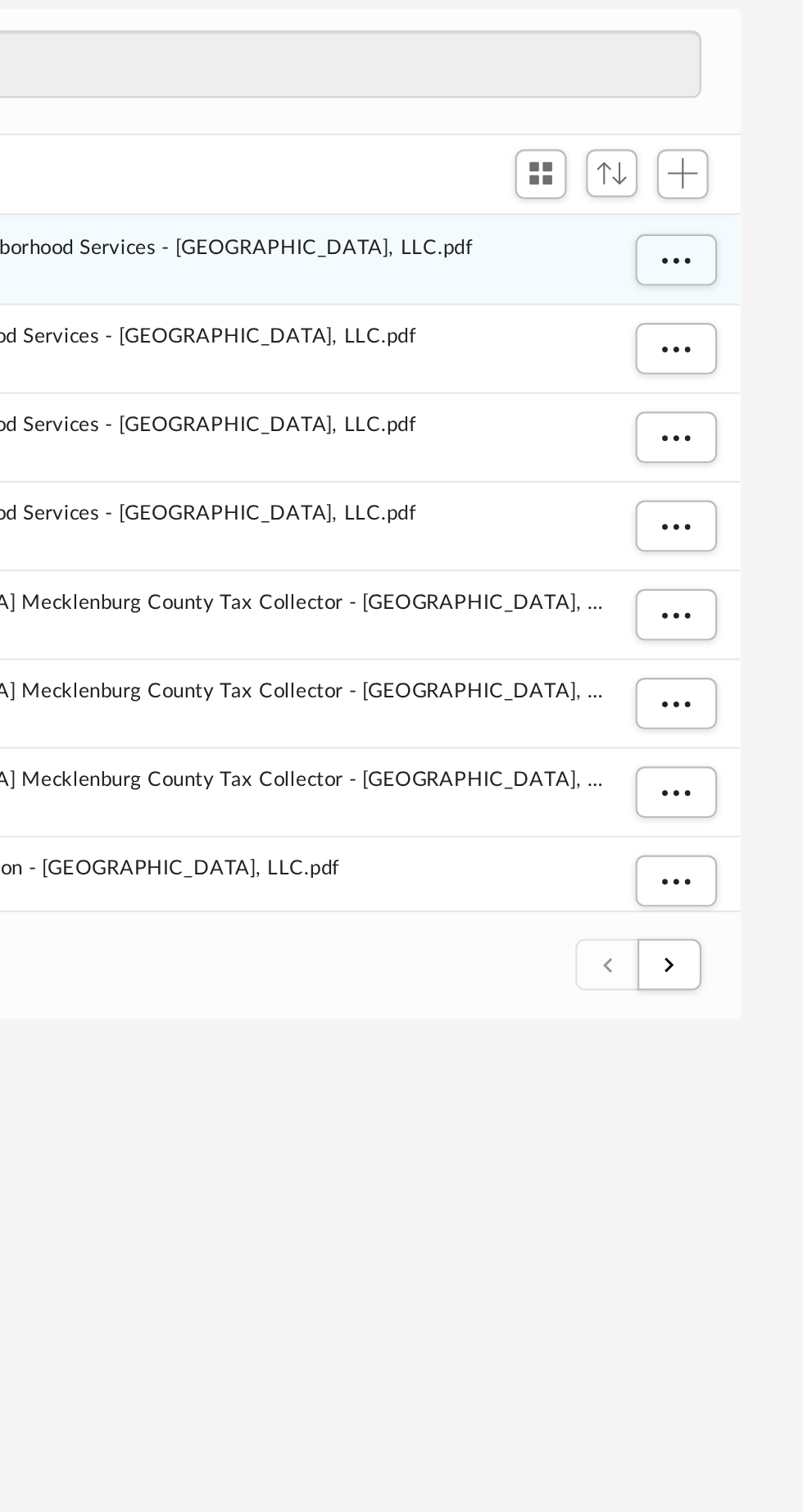
scroll to position [0, 0]
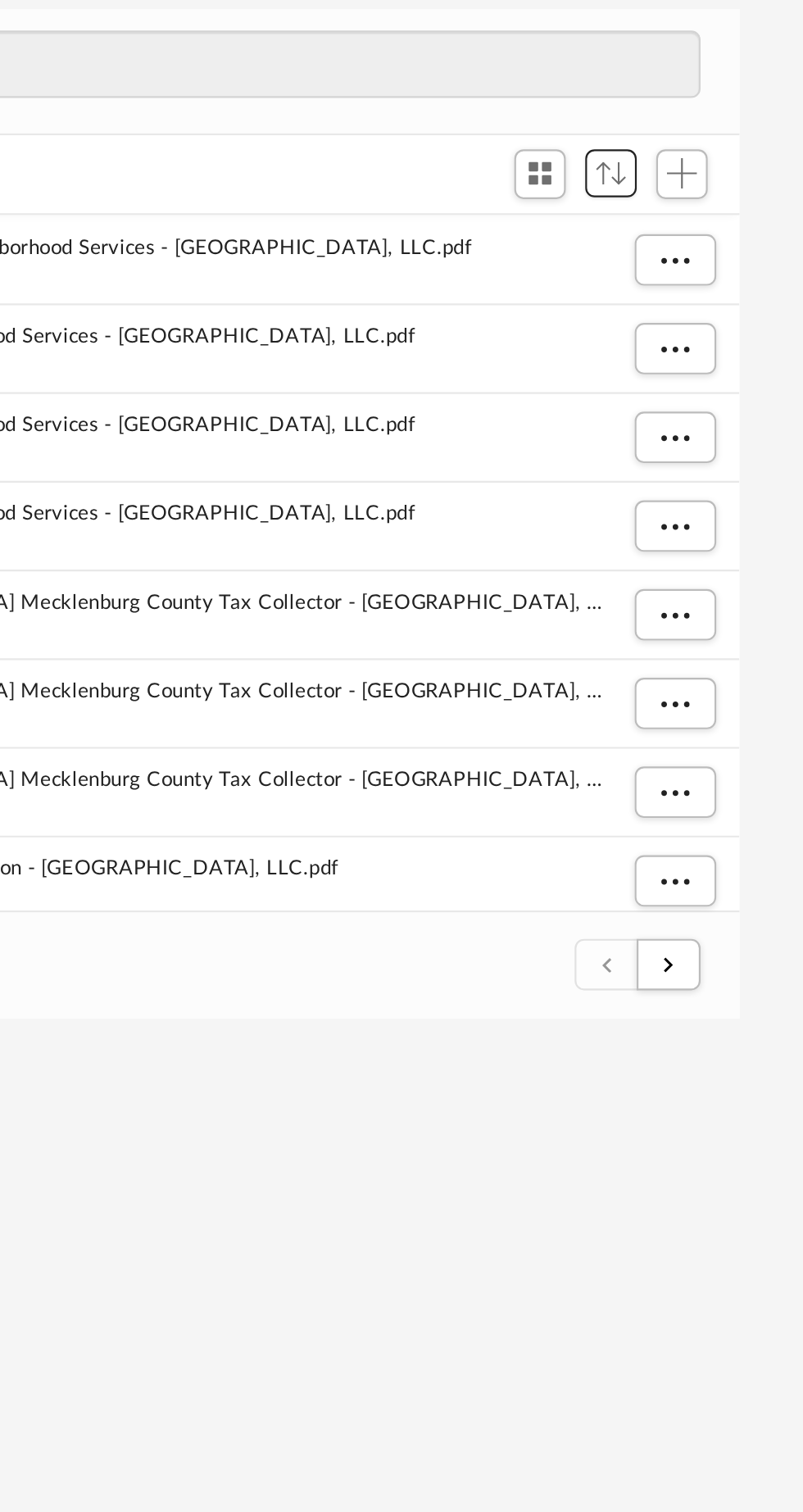
click at [715, 251] on span "Sort" at bounding box center [713, 256] width 13 height 11
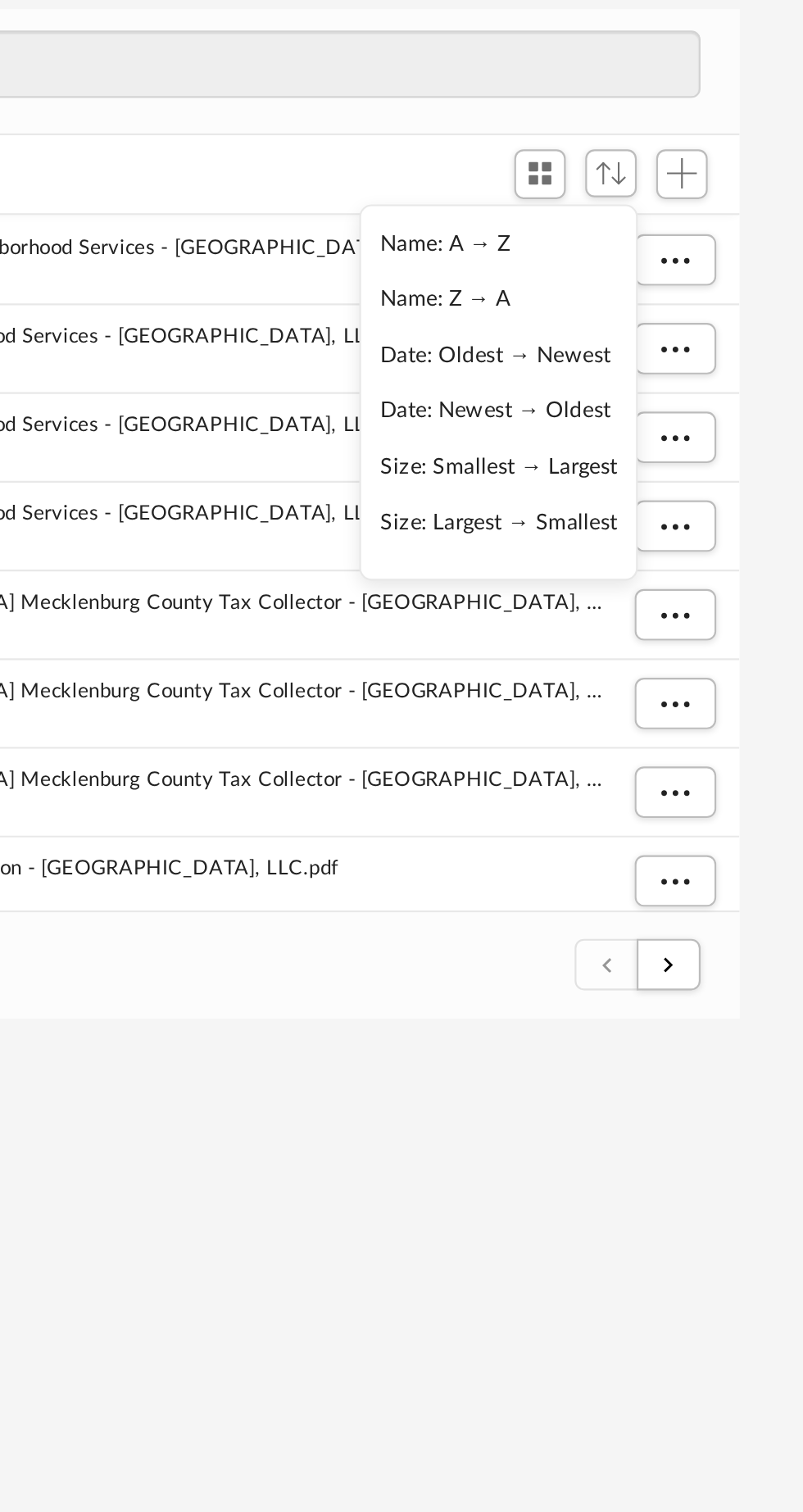
click at [687, 358] on li "Date: Newest → Oldest" at bounding box center [662, 365] width 110 height 17
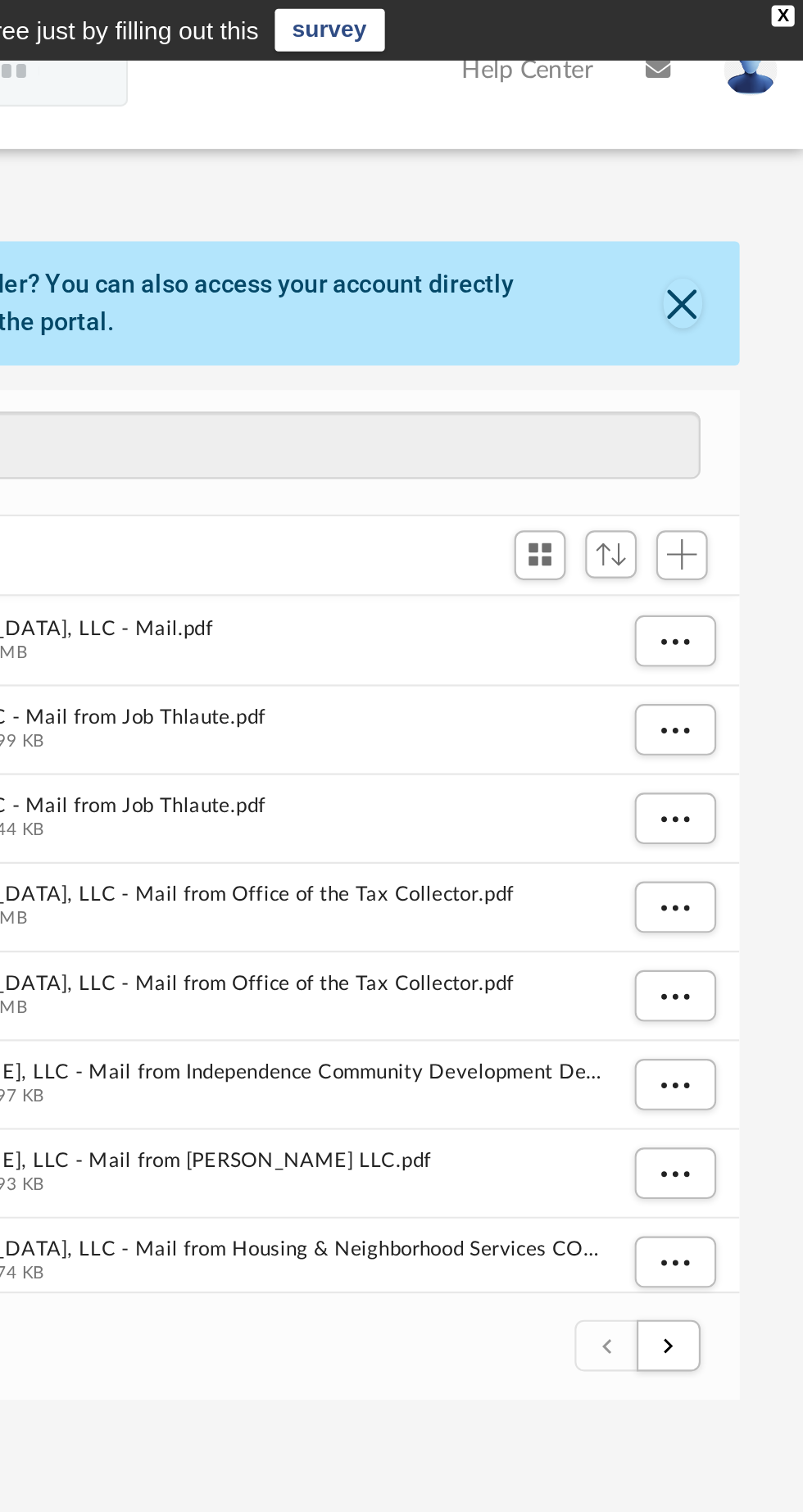
click at [779, 35] on img at bounding box center [778, 32] width 24 height 23
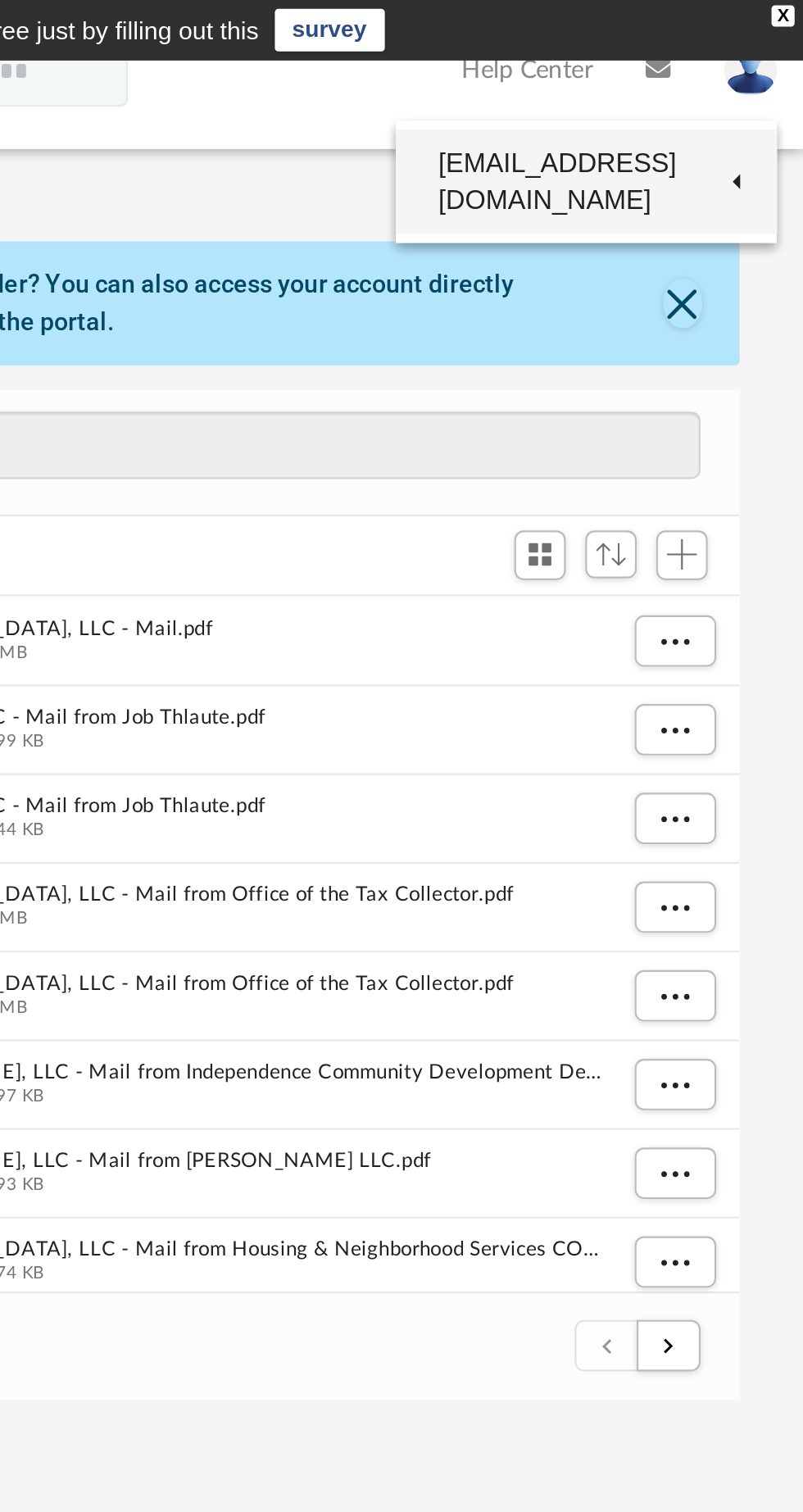
click at [769, 74] on link "[EMAIL_ADDRESS][DOMAIN_NAME]" at bounding box center [702, 85] width 176 height 49
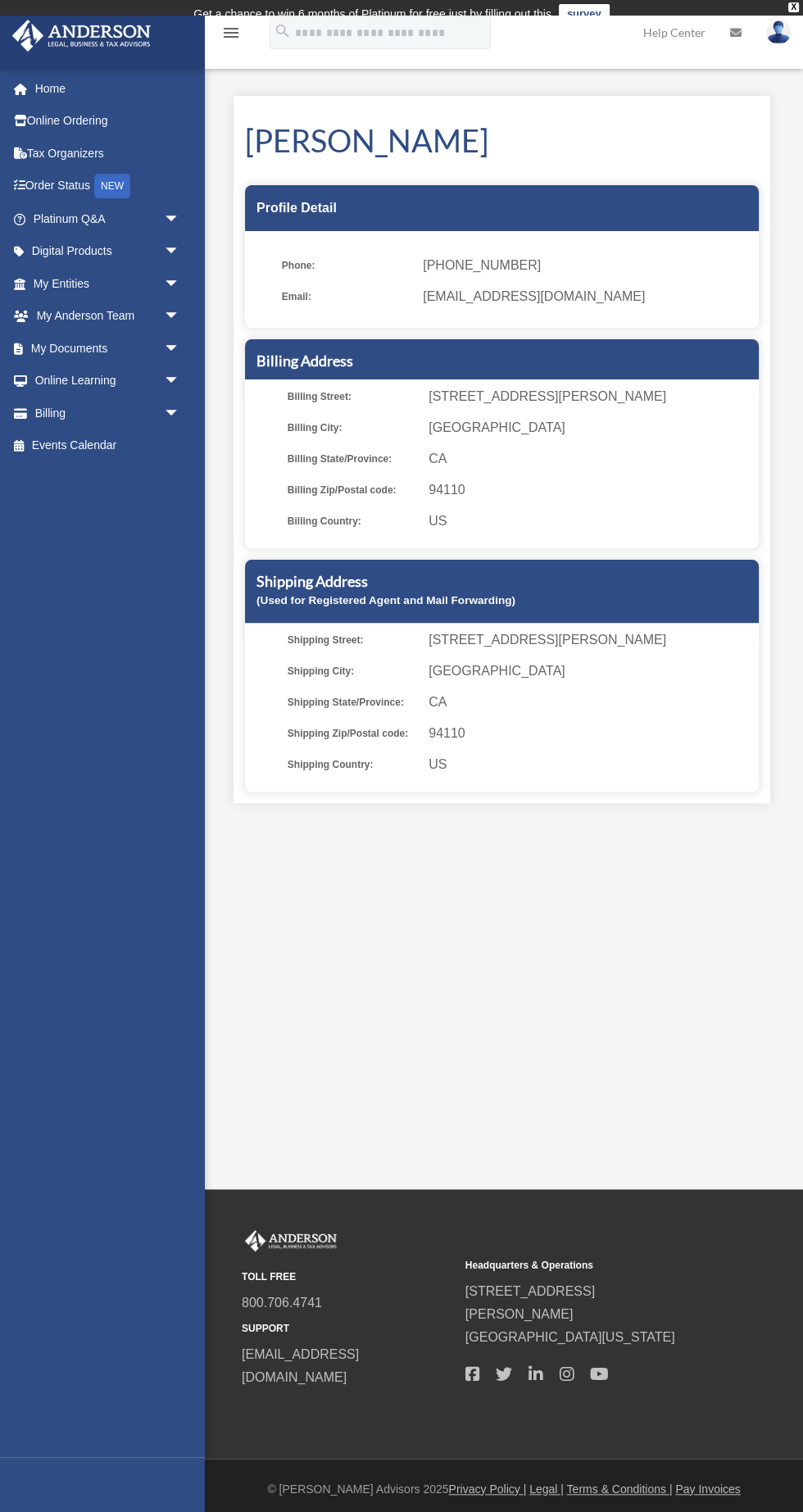
click at [787, 27] on img at bounding box center [778, 32] width 24 height 23
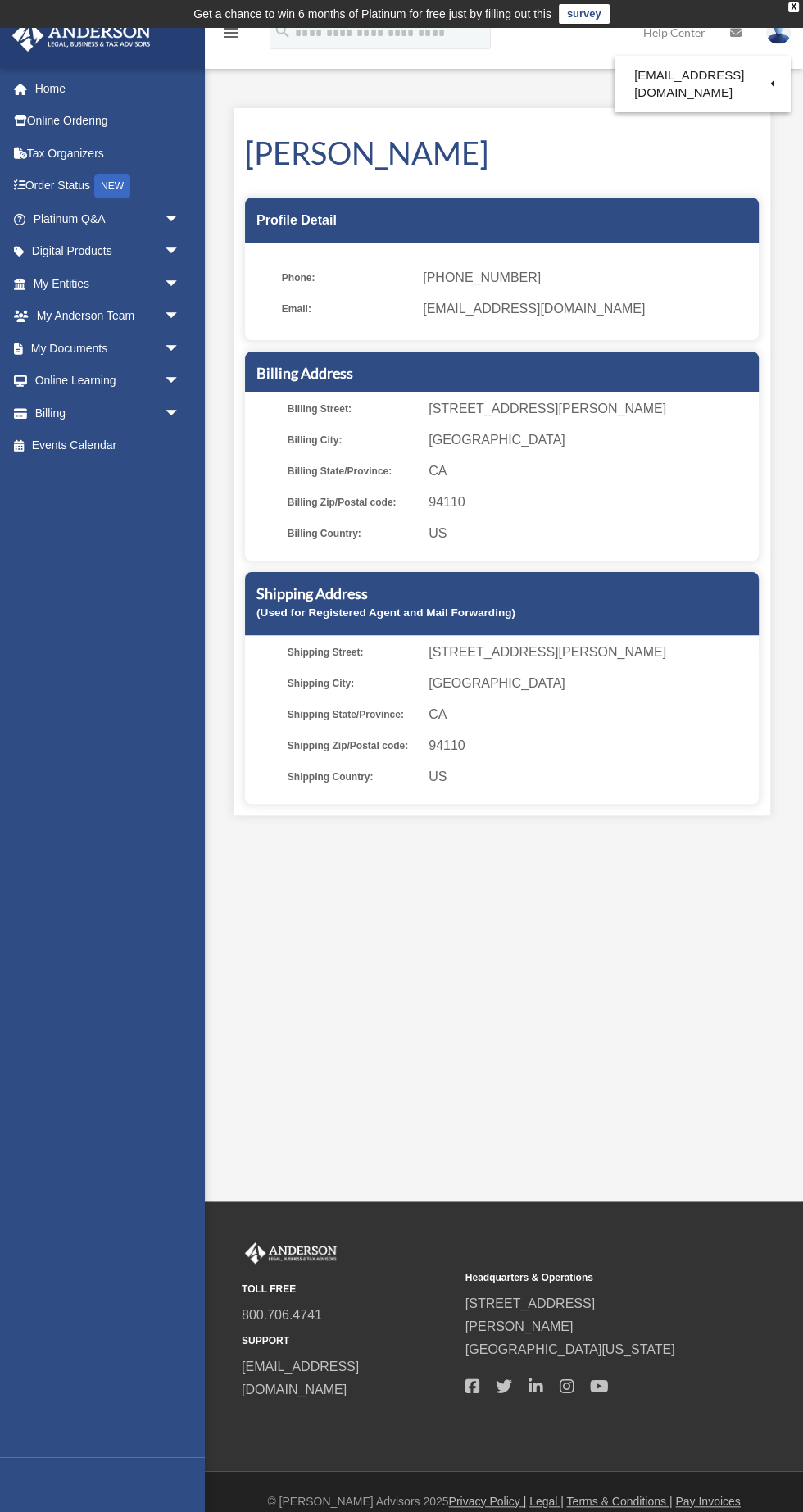
click at [514, 144] on link "Logout" at bounding box center [512, 142] width 164 height 33
